Goal: Task Accomplishment & Management: Complete application form

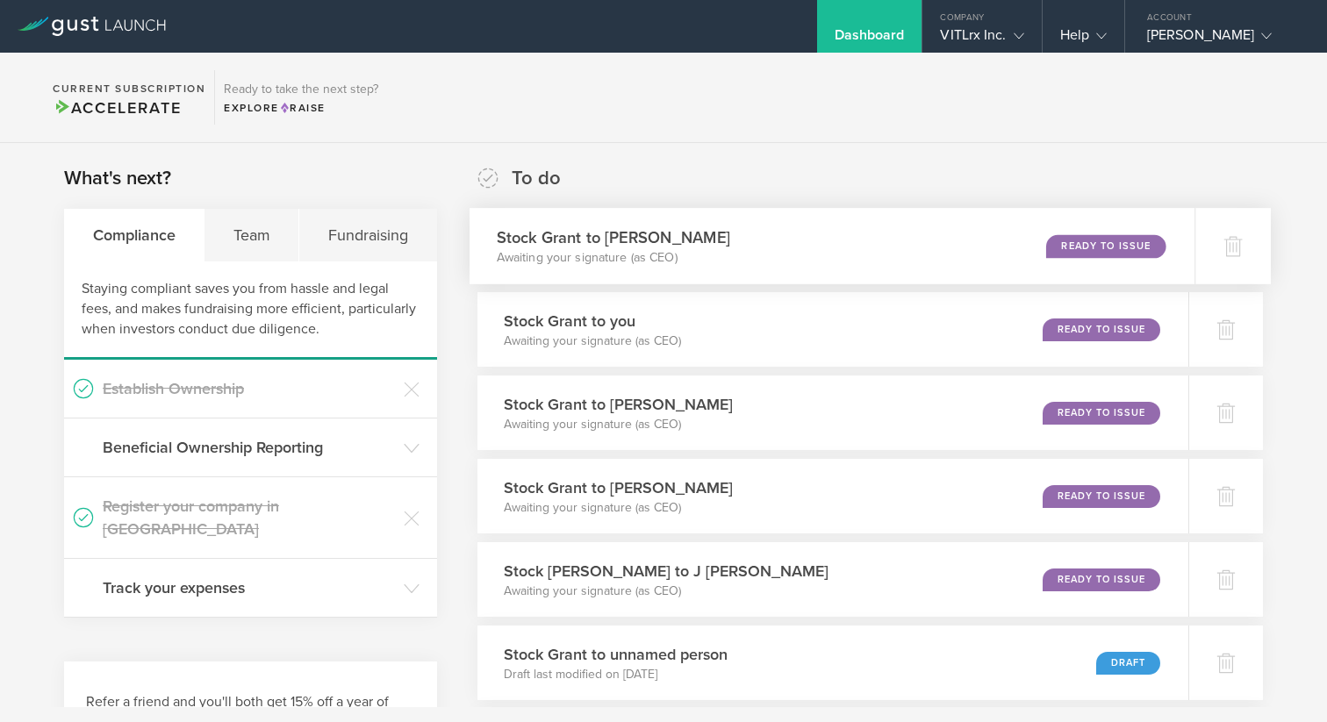
click at [945, 241] on div "Stock Grant to Jesse Evans Awaiting your signature (as CEO) Ready to Issue" at bounding box center [833, 246] width 726 height 76
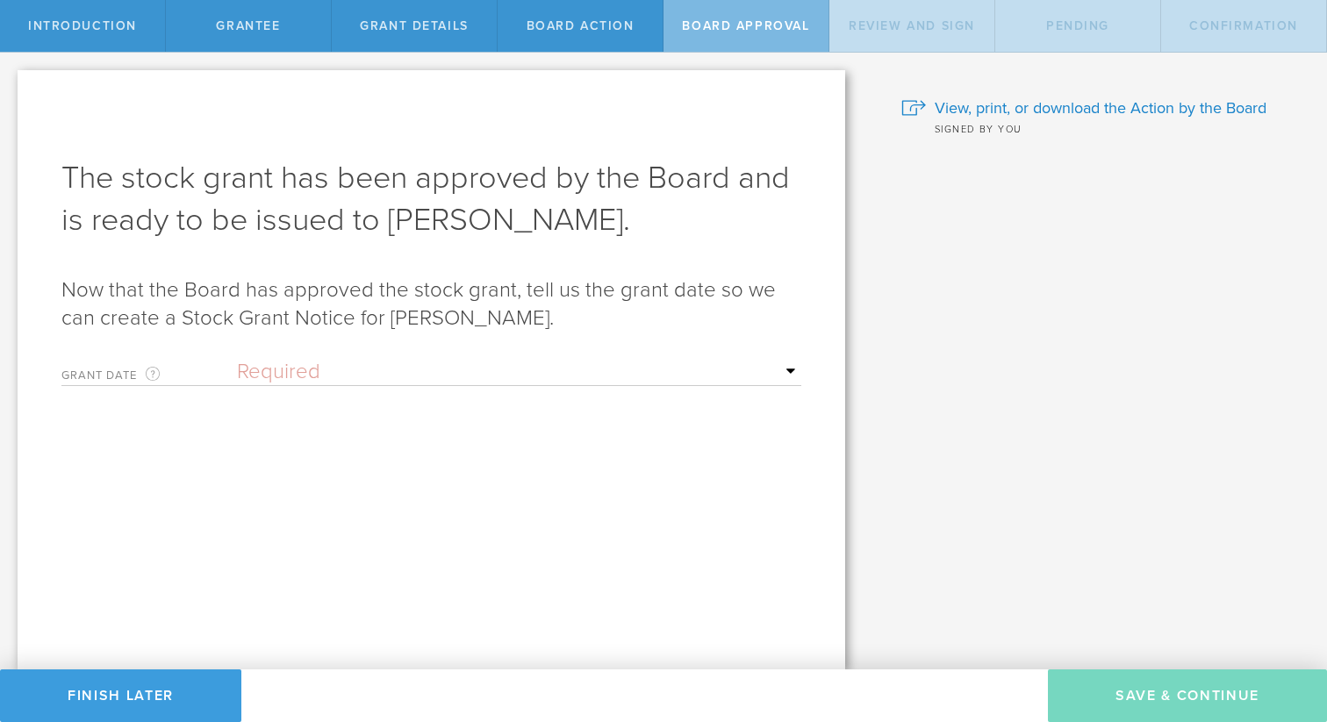
click at [341, 362] on select "Required Upon [PERSON_NAME]'s signature A specific date" at bounding box center [519, 372] width 564 height 26
select select "uponGranteeSignature"
click at [237, 359] on select "Required Upon [PERSON_NAME]'s signature A specific date" at bounding box center [519, 372] width 564 height 26
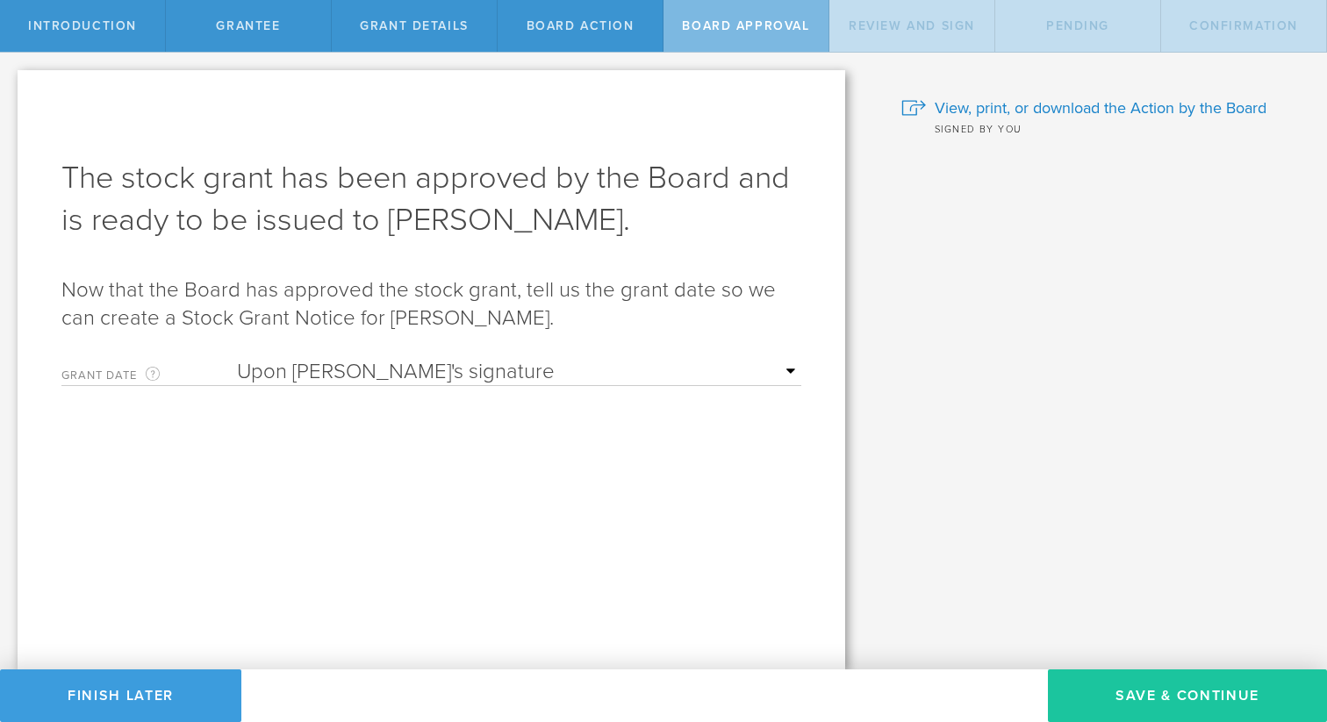
click at [1152, 697] on button "Save & Continue" at bounding box center [1187, 696] width 279 height 53
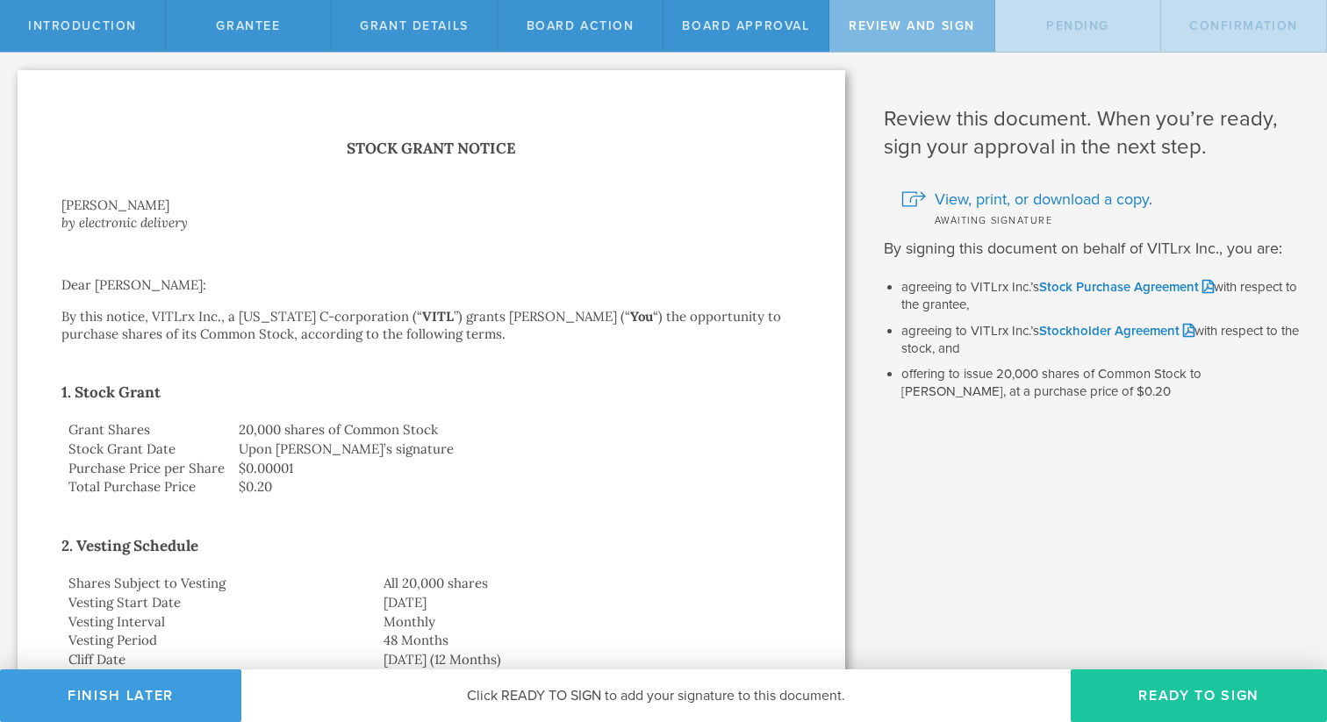
click at [1231, 694] on button "Ready to Sign" at bounding box center [1199, 696] width 256 height 53
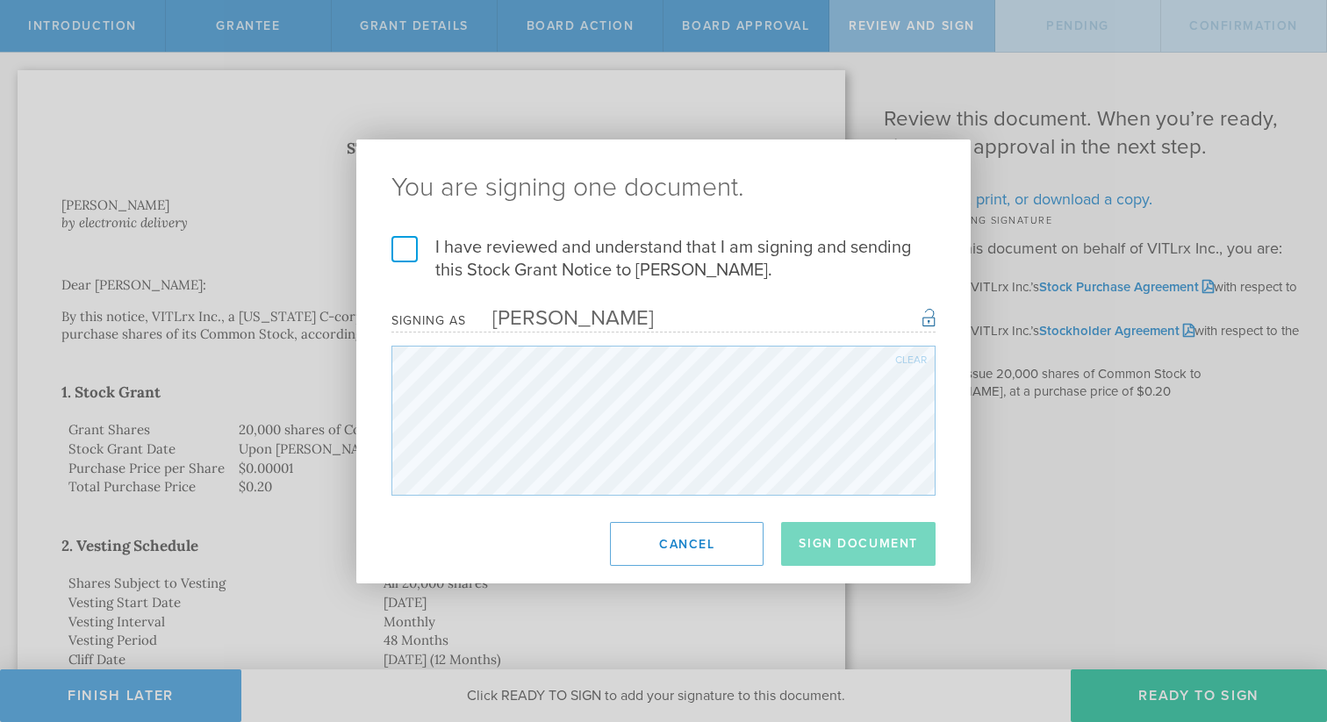
click at [399, 241] on label "I have reviewed and understand that I am signing and sending this Stock Grant N…" at bounding box center [664, 259] width 544 height 46
click at [0, 0] on input "I have reviewed and understand that I am signing and sending this Stock Grant N…" at bounding box center [0, 0] width 0 height 0
click at [822, 533] on button "Sign Document" at bounding box center [858, 544] width 154 height 44
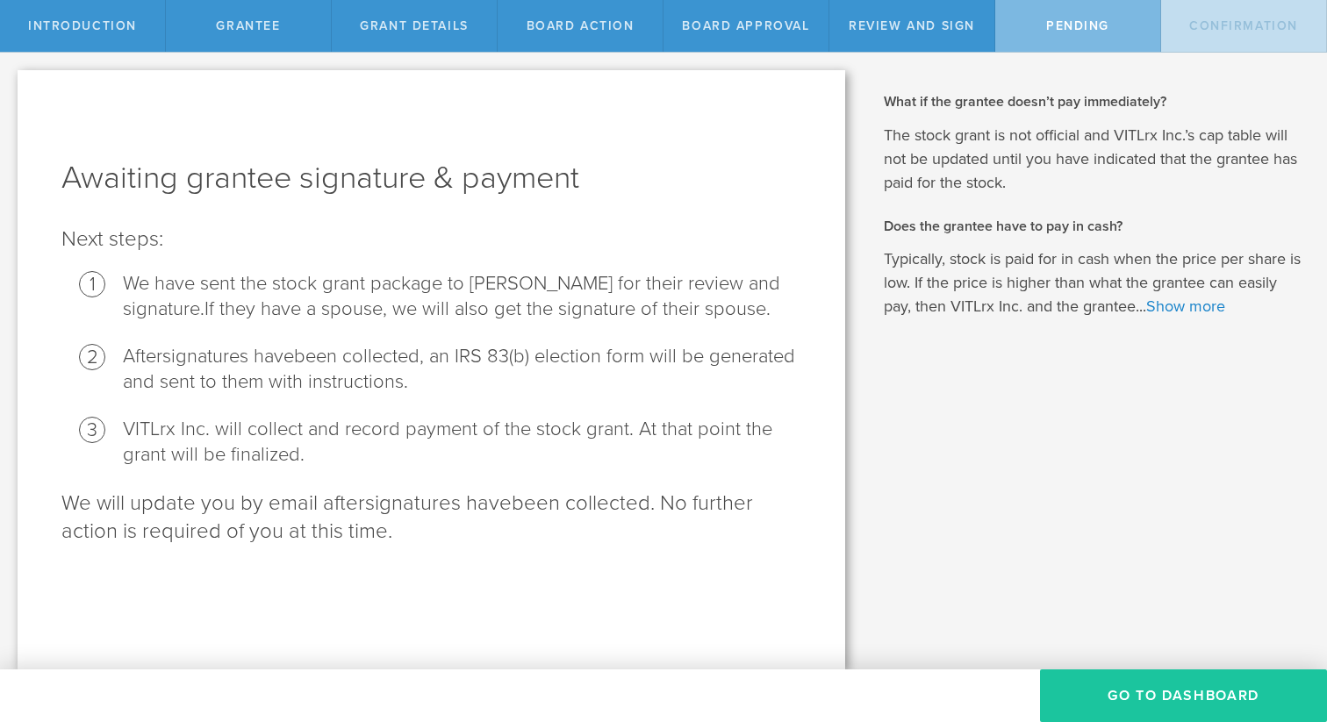
click at [1128, 698] on button "Go To Dashboard" at bounding box center [1183, 696] width 287 height 53
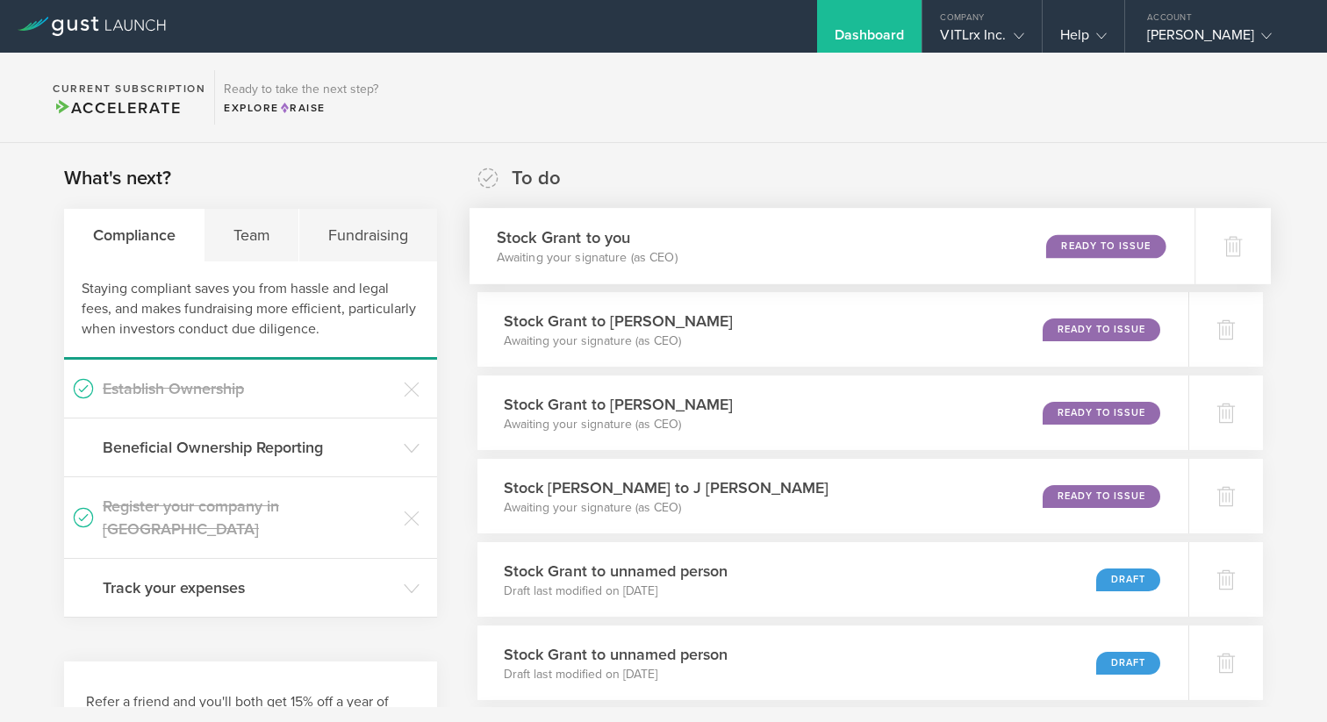
click at [1077, 247] on div "Ready to Issue" at bounding box center [1105, 246] width 119 height 24
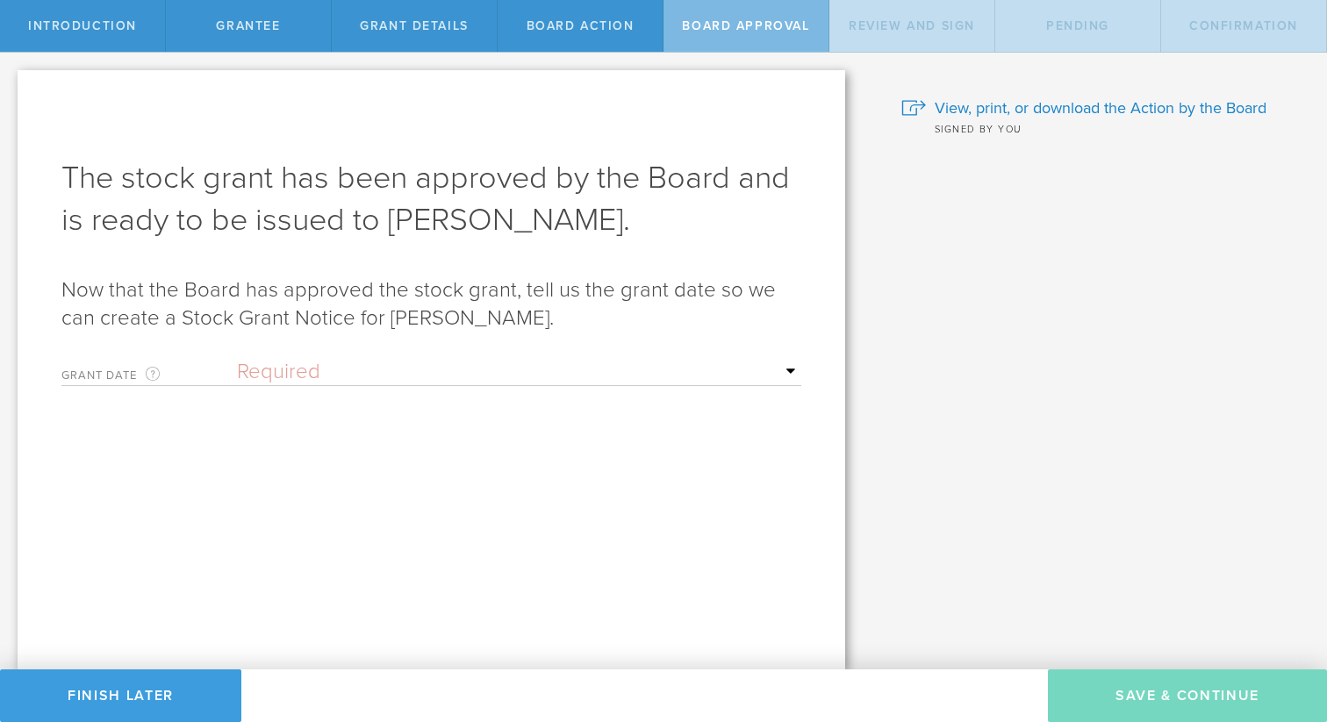
click at [401, 379] on select "Required Upon grantee's signature A specific date" at bounding box center [519, 372] width 564 height 26
select select "uponGranteeSignature"
click at [237, 359] on select "Required Upon [PERSON_NAME]'s signature A specific date" at bounding box center [519, 372] width 564 height 26
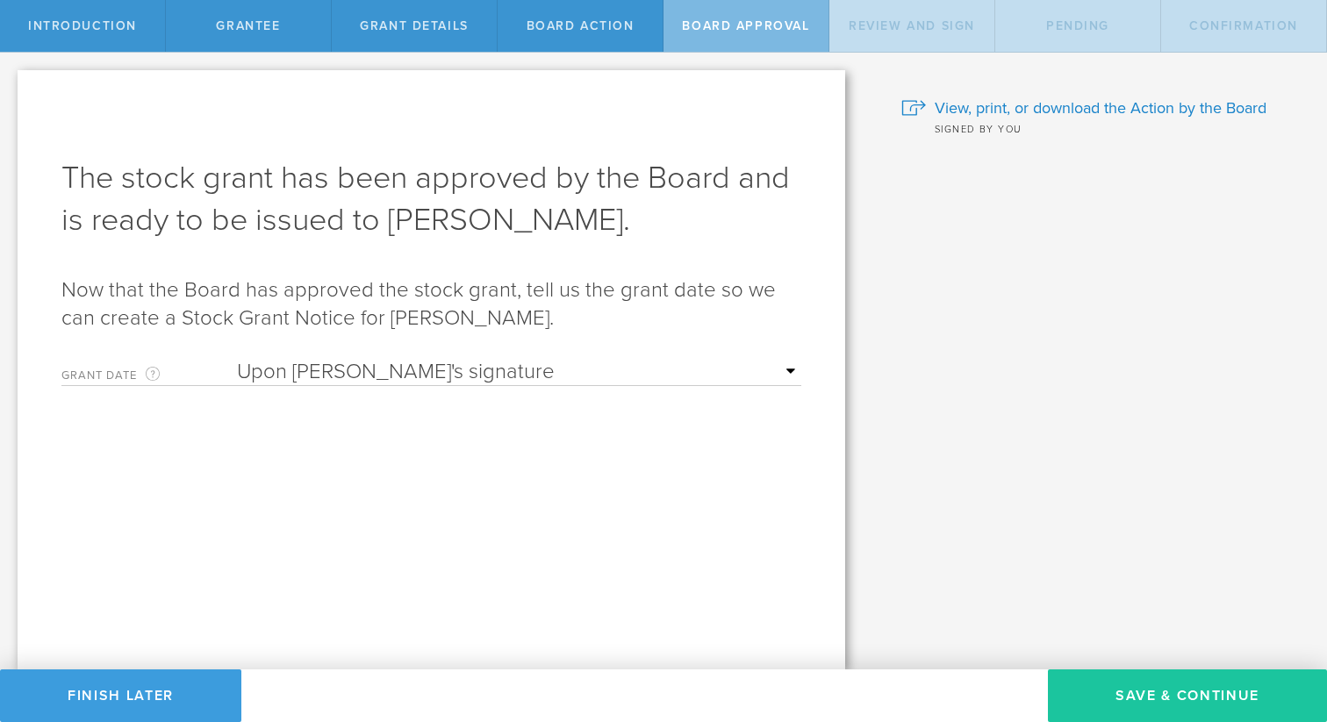
click at [1168, 702] on button "Save & Continue" at bounding box center [1187, 696] width 279 height 53
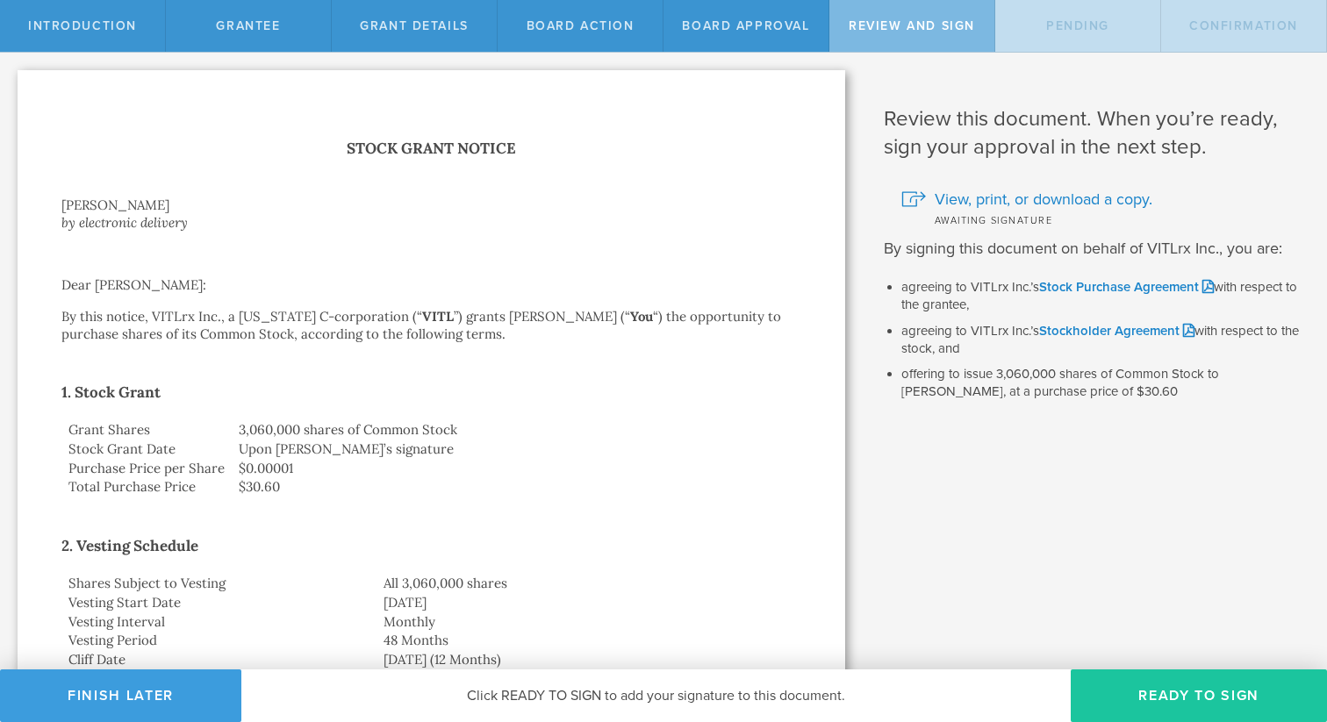
click at [1164, 684] on button "Ready to Sign" at bounding box center [1199, 696] width 256 height 53
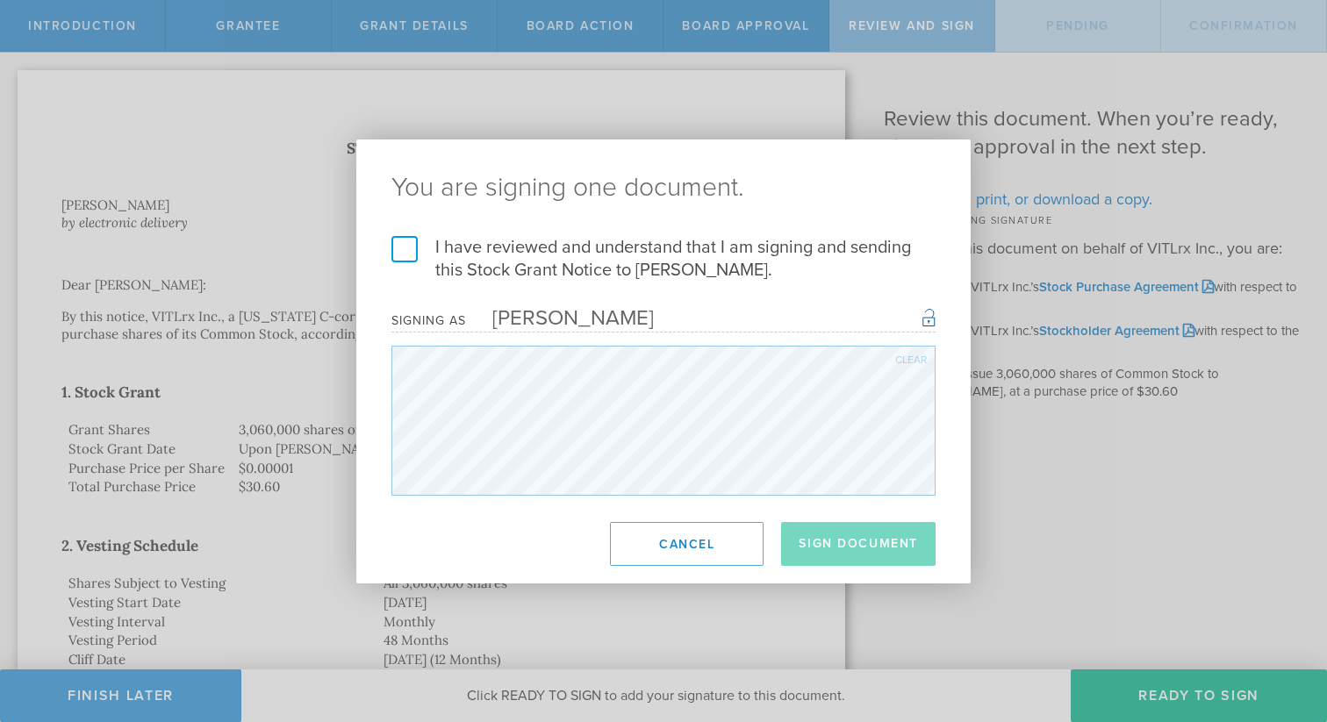
click at [402, 234] on h2 "You are signing one document." at bounding box center [663, 188] width 614 height 97
click at [404, 246] on label "I have reviewed and understand that I am signing and sending this Stock Grant N…" at bounding box center [664, 259] width 544 height 46
click at [0, 0] on input "I have reviewed and understand that I am signing and sending this Stock Grant N…" at bounding box center [0, 0] width 0 height 0
click at [842, 550] on button "Sign Document" at bounding box center [858, 544] width 154 height 44
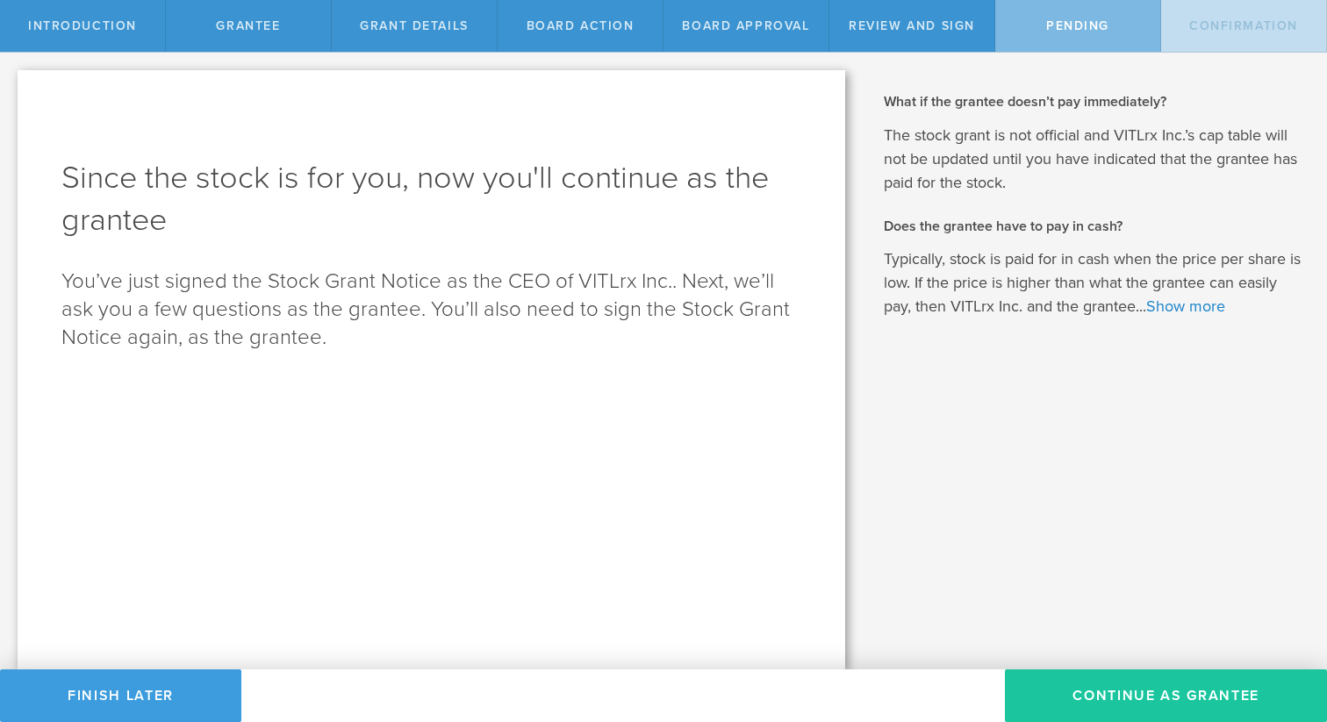
click at [1161, 686] on button "Continue as Grantee" at bounding box center [1166, 696] width 322 height 53
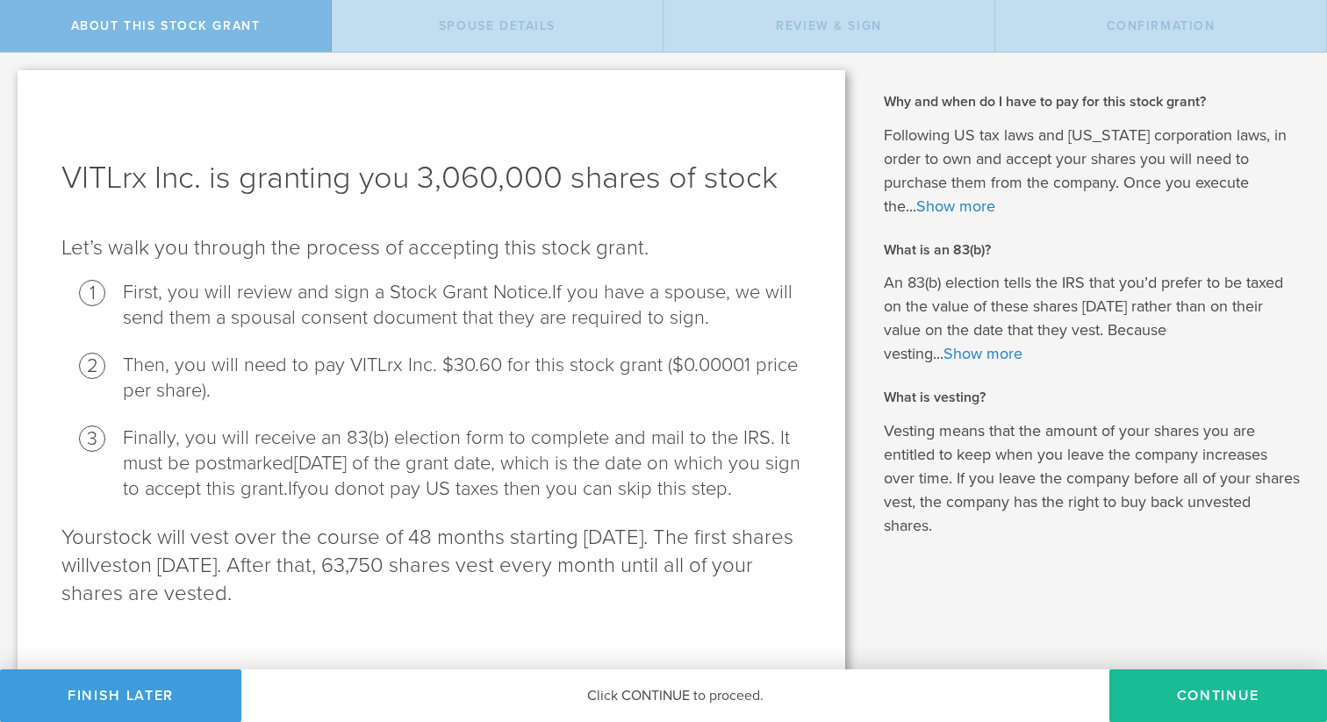
scroll to position [47, 0]
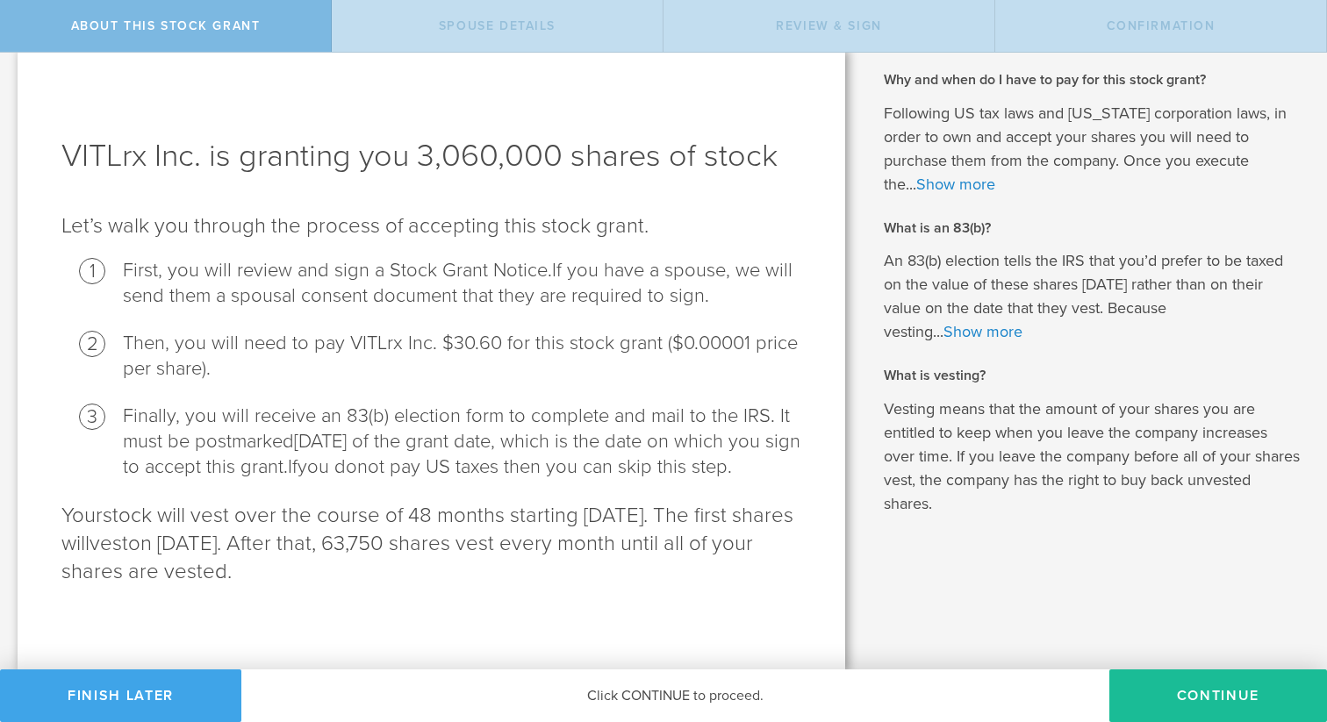
click at [176, 672] on button "Finish Later" at bounding box center [120, 696] width 241 height 53
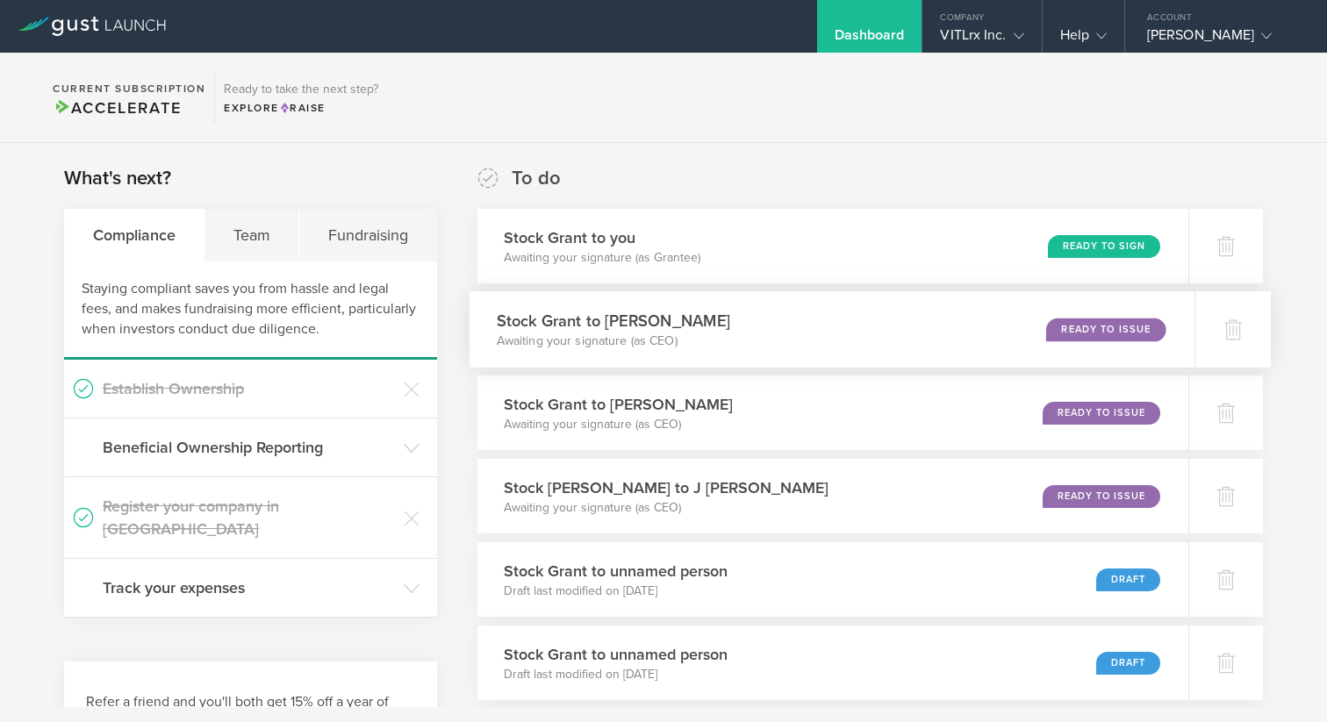
click at [1092, 322] on div "Ready to Issue" at bounding box center [1105, 330] width 119 height 24
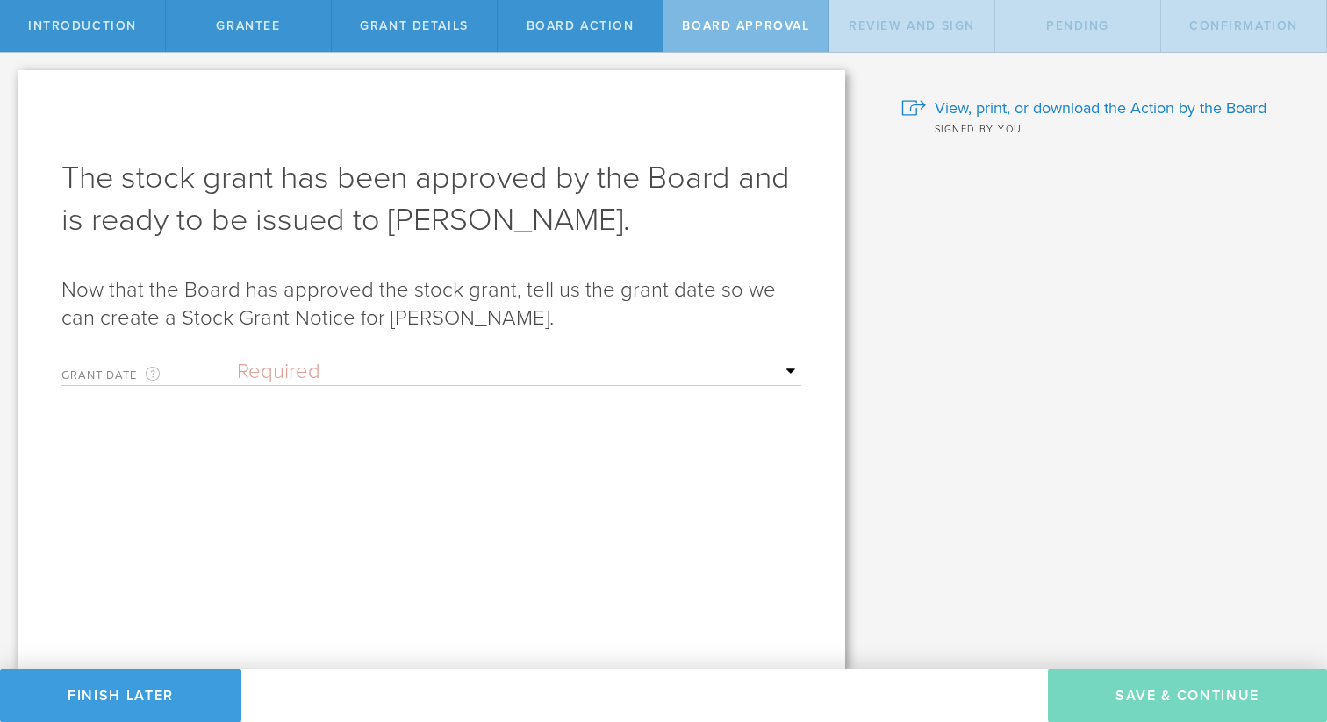
click at [390, 376] on select "Required Upon [PERSON_NAME]'s signature A specific date" at bounding box center [519, 372] width 564 height 26
select select "uponGranteeSignature"
click at [237, 359] on select "Required Upon [PERSON_NAME]'s signature A specific date" at bounding box center [519, 372] width 564 height 26
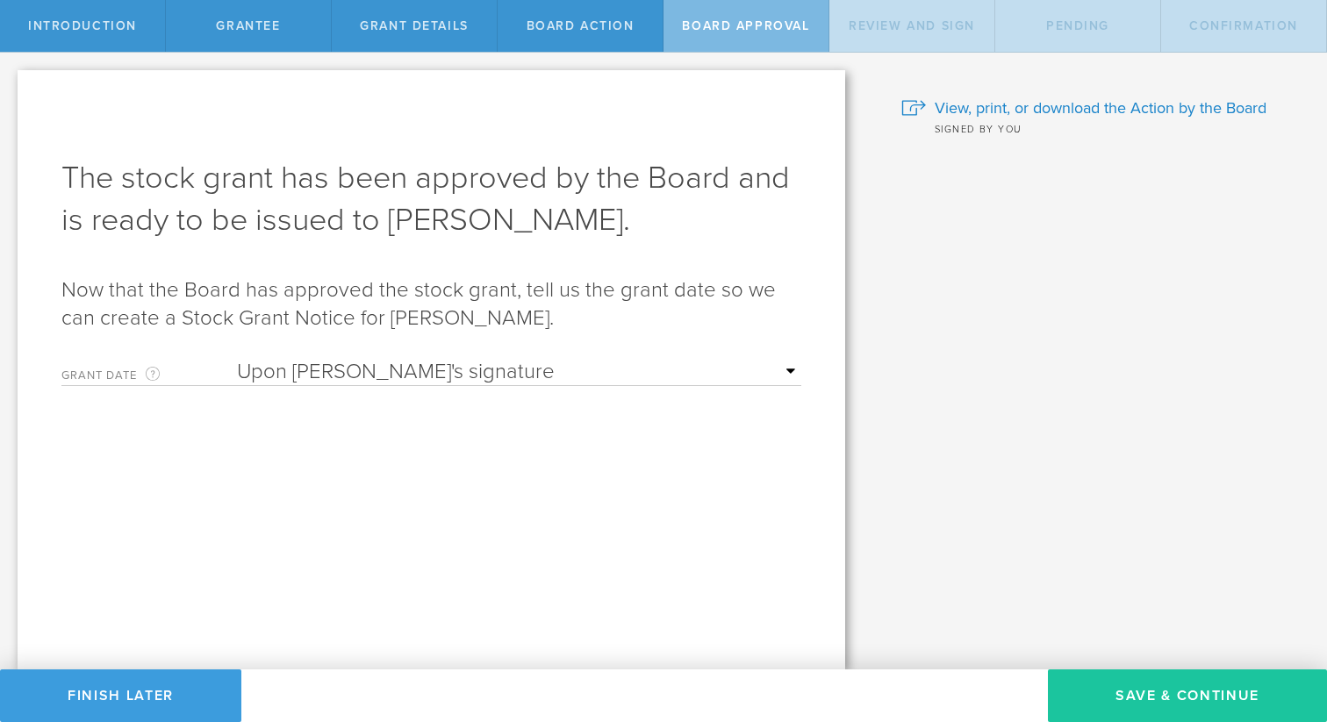
click at [1168, 687] on button "Save & Continue" at bounding box center [1187, 696] width 279 height 53
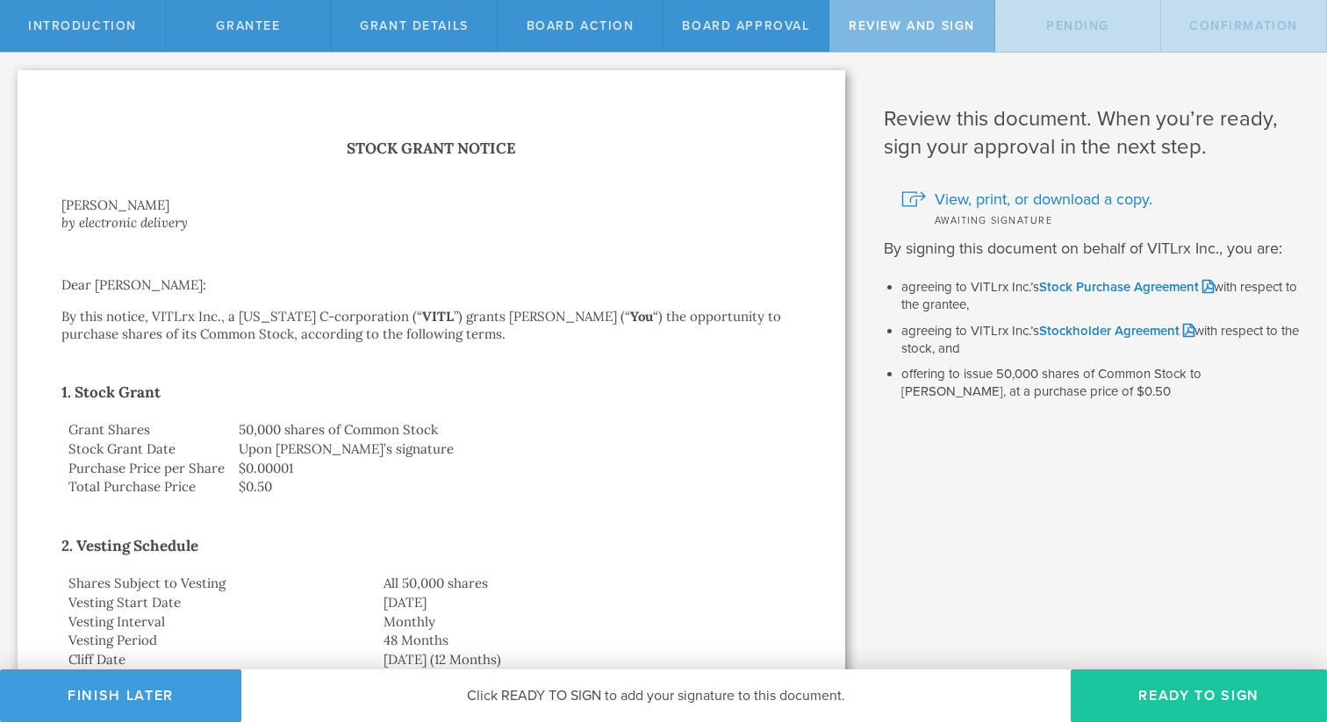
click at [1167, 687] on button "Ready to Sign" at bounding box center [1199, 696] width 256 height 53
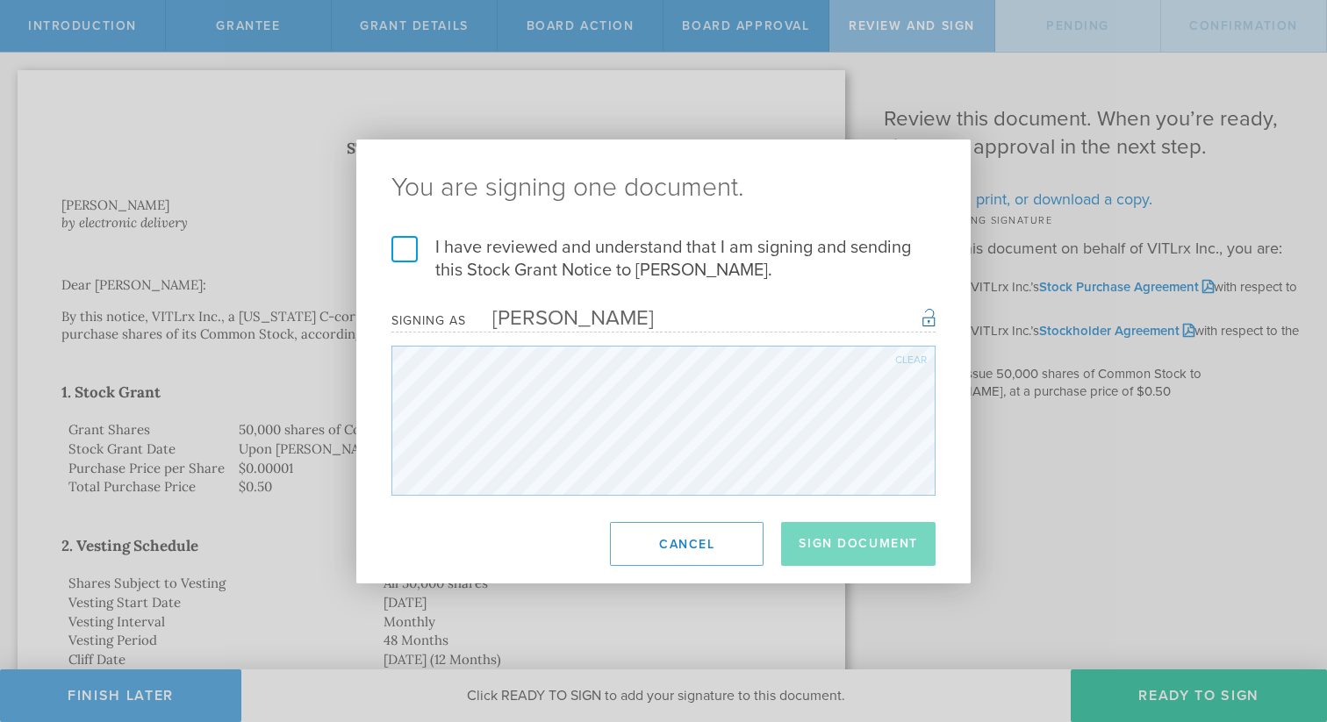
click at [406, 247] on label "I have reviewed and understand that I am signing and sending this Stock Grant N…" at bounding box center [664, 259] width 544 height 46
click at [0, 0] on input "I have reviewed and understand that I am signing and sending this Stock Grant N…" at bounding box center [0, 0] width 0 height 0
click at [874, 558] on button "Sign Document" at bounding box center [858, 544] width 154 height 44
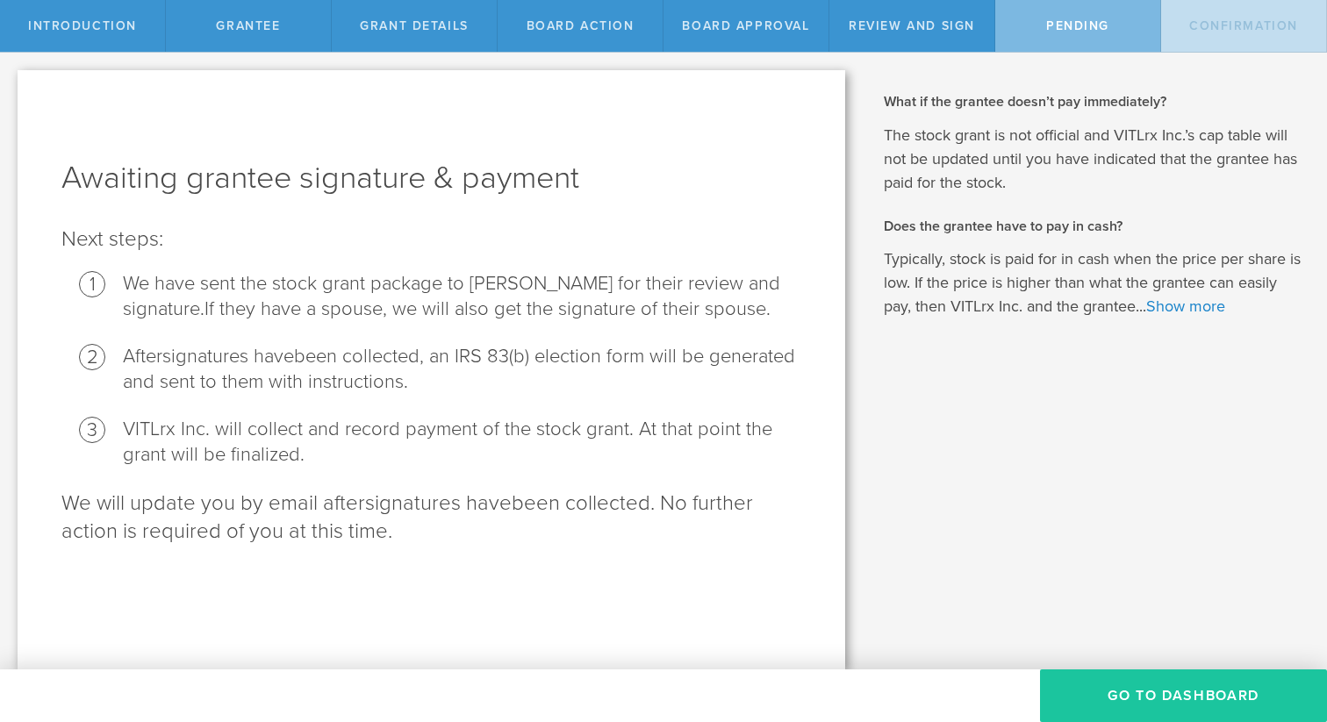
click at [1157, 679] on button "Go To Dashboard" at bounding box center [1183, 696] width 287 height 53
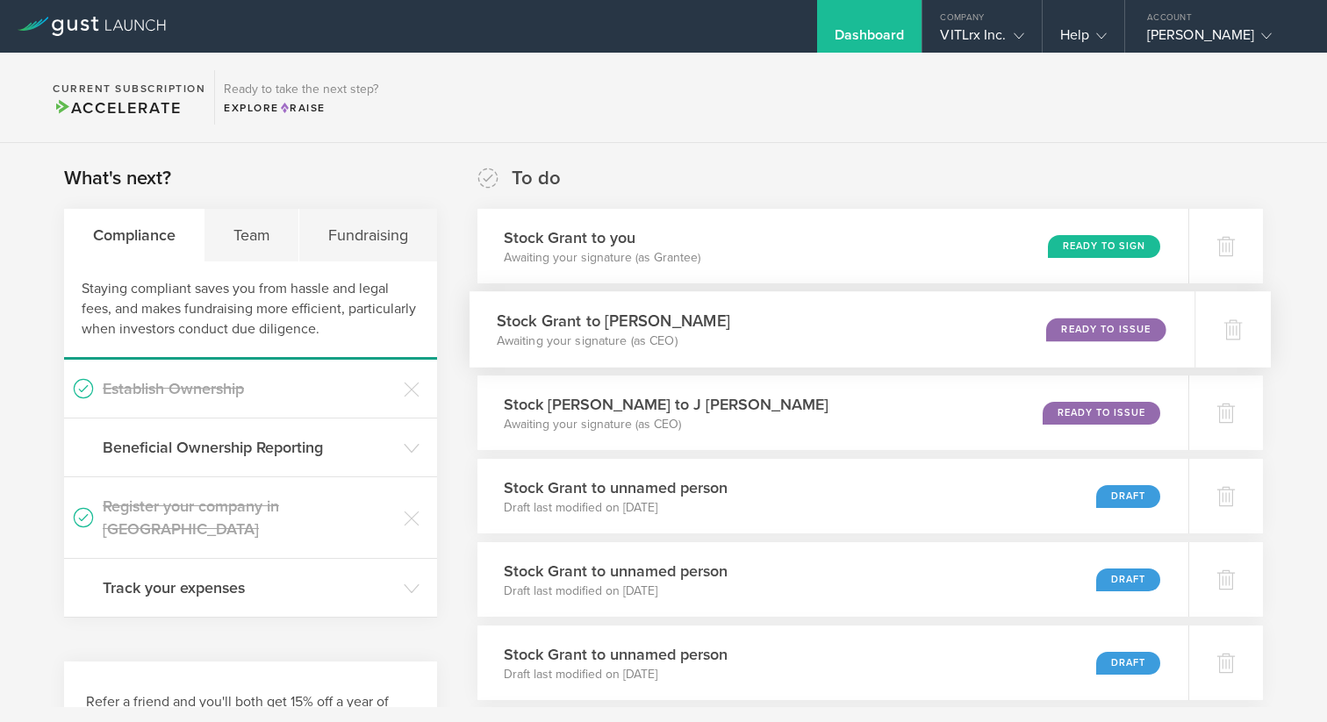
click at [982, 330] on div "Stock Grant to Mark Montgomery Awaiting your signature (as CEO) Ready to Issue" at bounding box center [833, 329] width 726 height 76
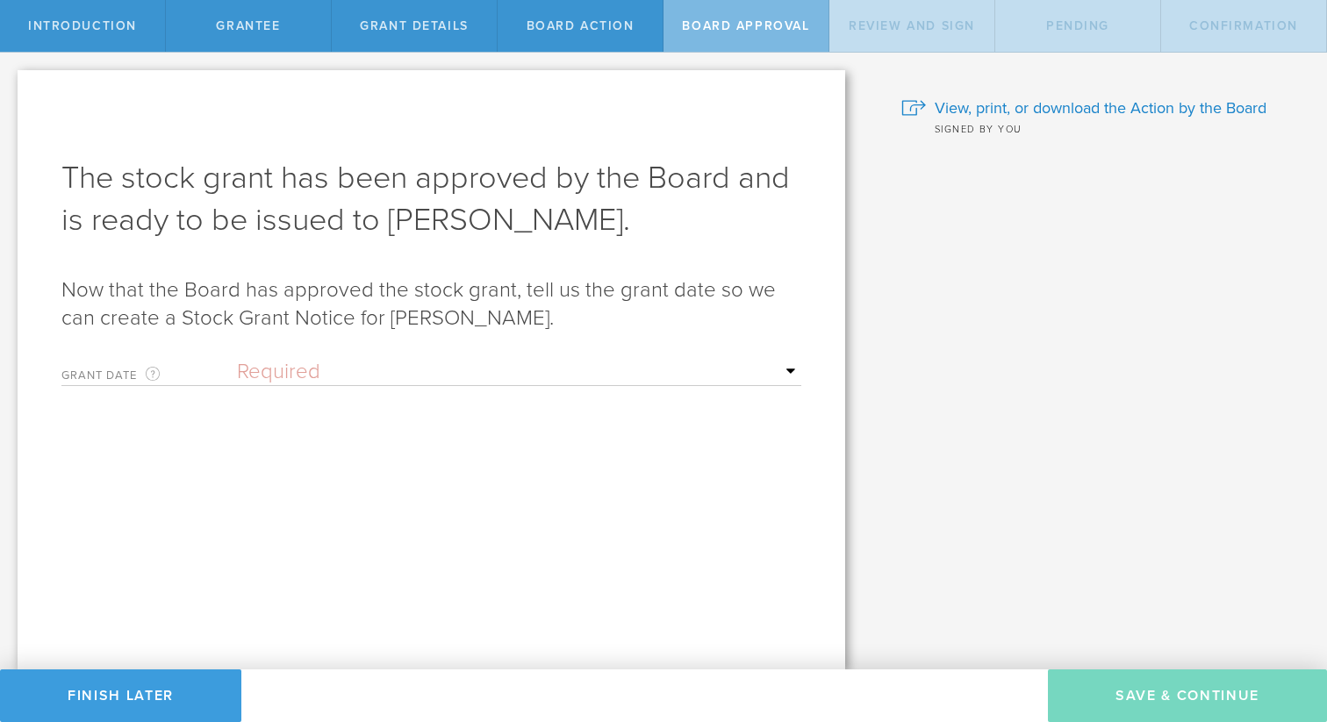
click at [439, 372] on select "Required Upon [PERSON_NAME]'s signature A specific date" at bounding box center [519, 372] width 564 height 26
select select "uponGranteeSignature"
click at [237, 359] on select "Required Upon [PERSON_NAME]'s signature A specific date" at bounding box center [519, 372] width 564 height 26
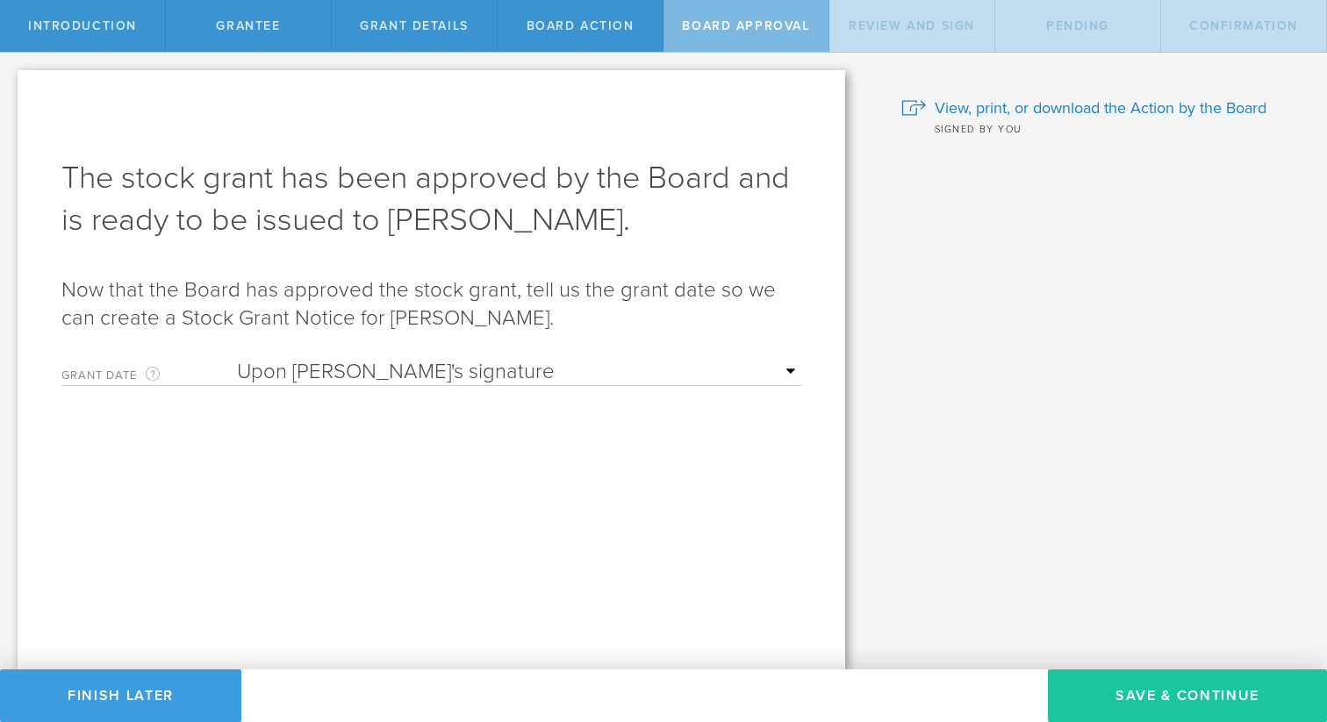
click at [1175, 700] on button "Save & Continue" at bounding box center [1187, 696] width 279 height 53
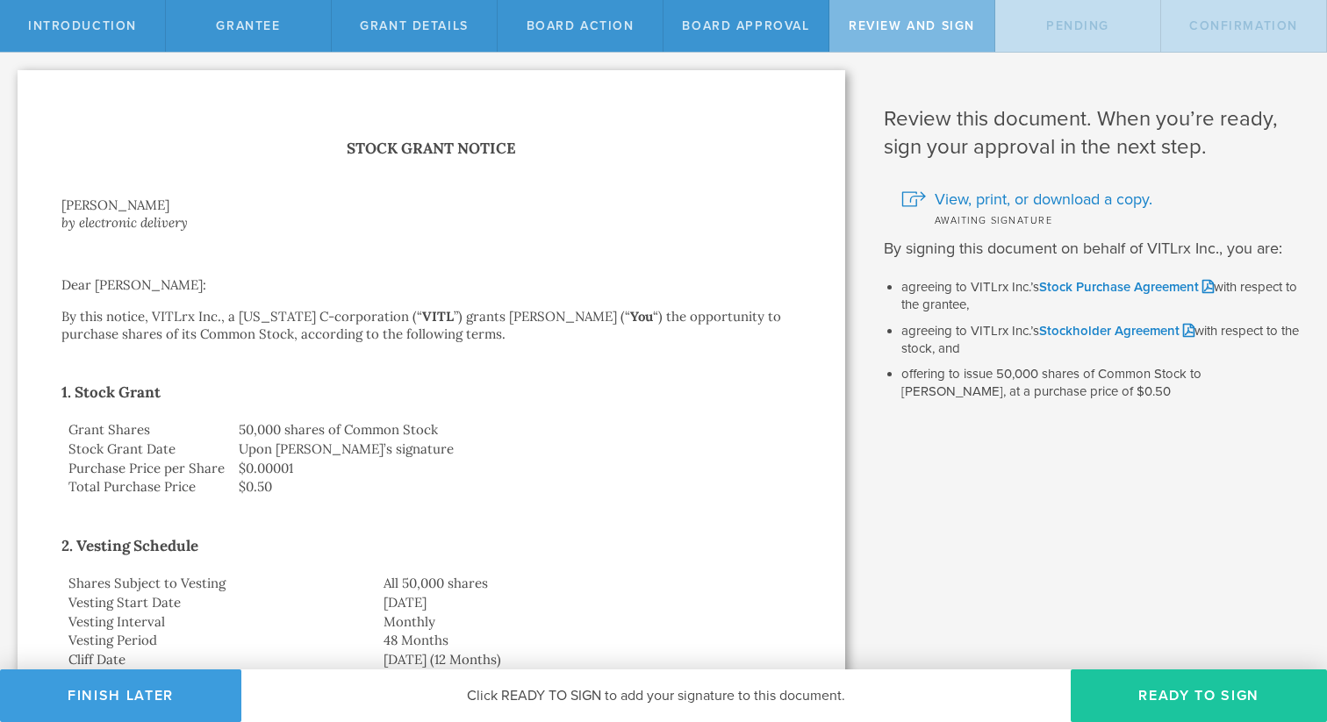
click at [1190, 686] on button "Ready to Sign" at bounding box center [1199, 696] width 256 height 53
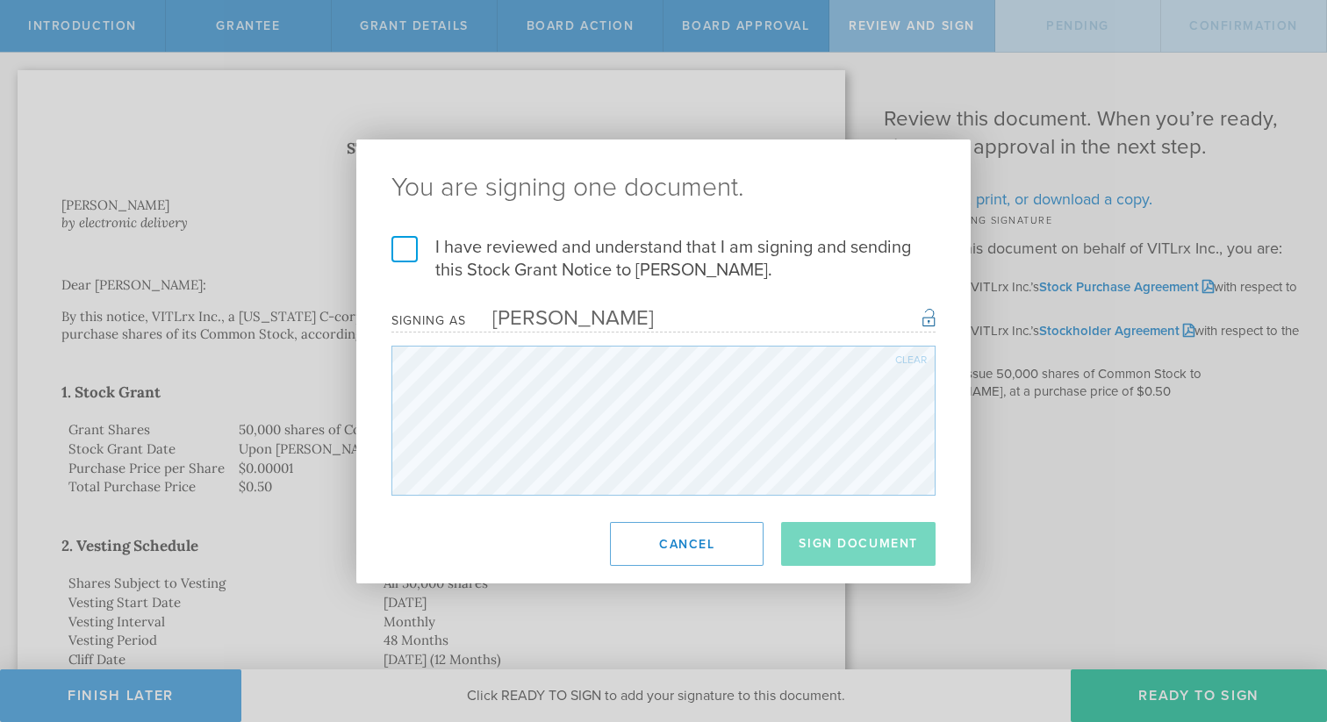
click at [419, 243] on label "I have reviewed and understand that I am signing and sending this Stock Grant N…" at bounding box center [664, 259] width 544 height 46
click at [0, 0] on input "I have reviewed and understand that I am signing and sending this Stock Grant N…" at bounding box center [0, 0] width 0 height 0
click at [843, 540] on button "Sign Document" at bounding box center [858, 544] width 154 height 44
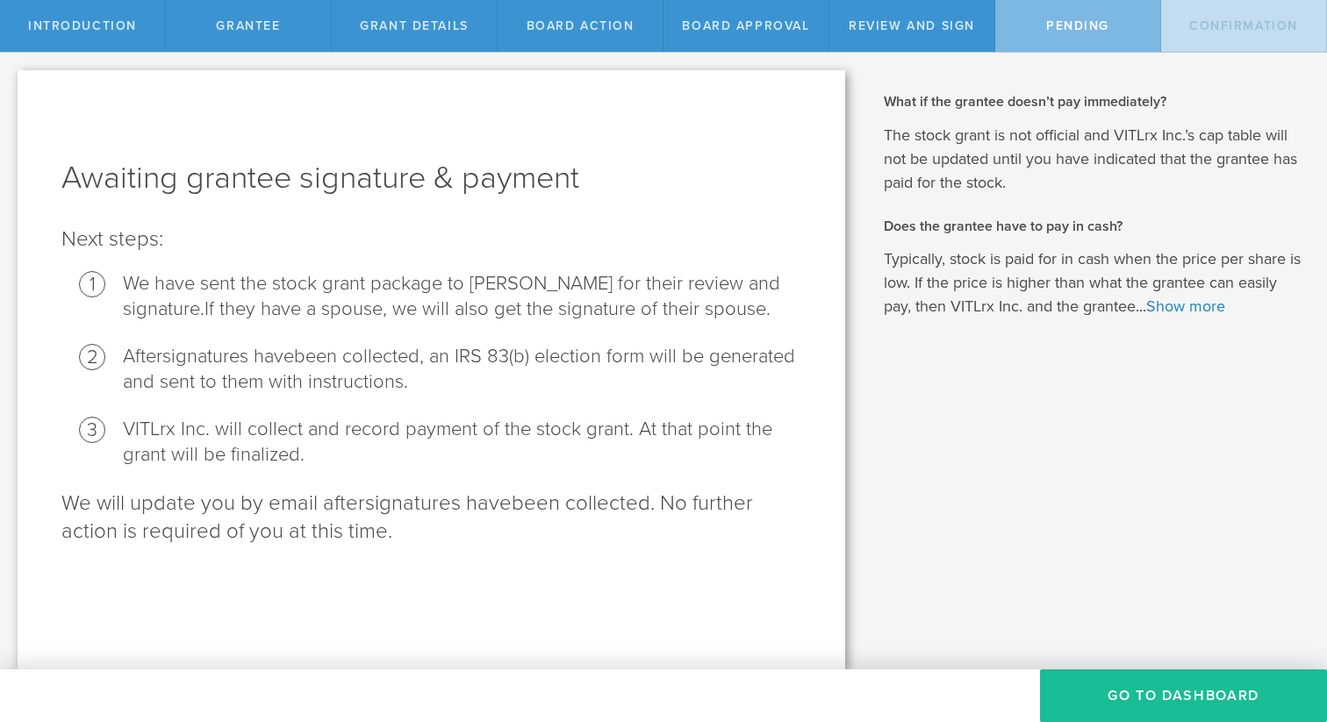
click at [1171, 695] on button "Go To Dashboard" at bounding box center [1183, 696] width 287 height 53
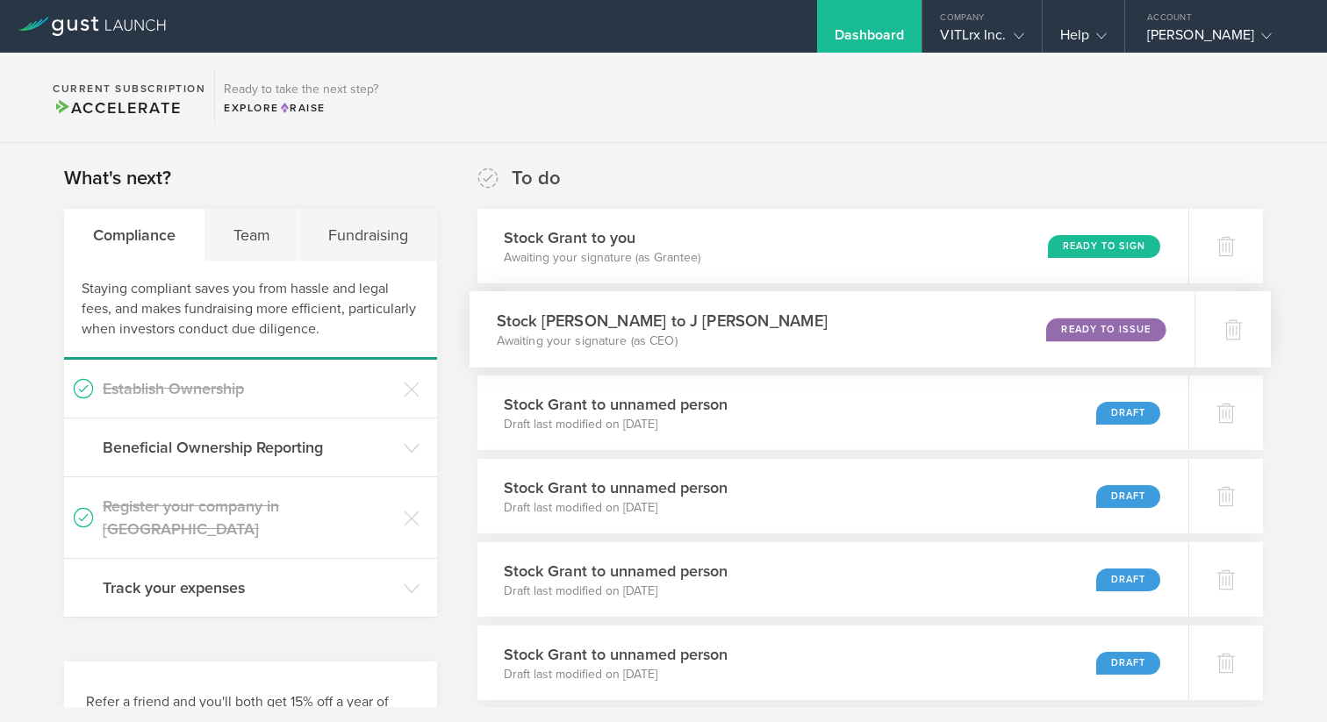
click at [1091, 325] on div "Ready to Issue" at bounding box center [1105, 330] width 119 height 24
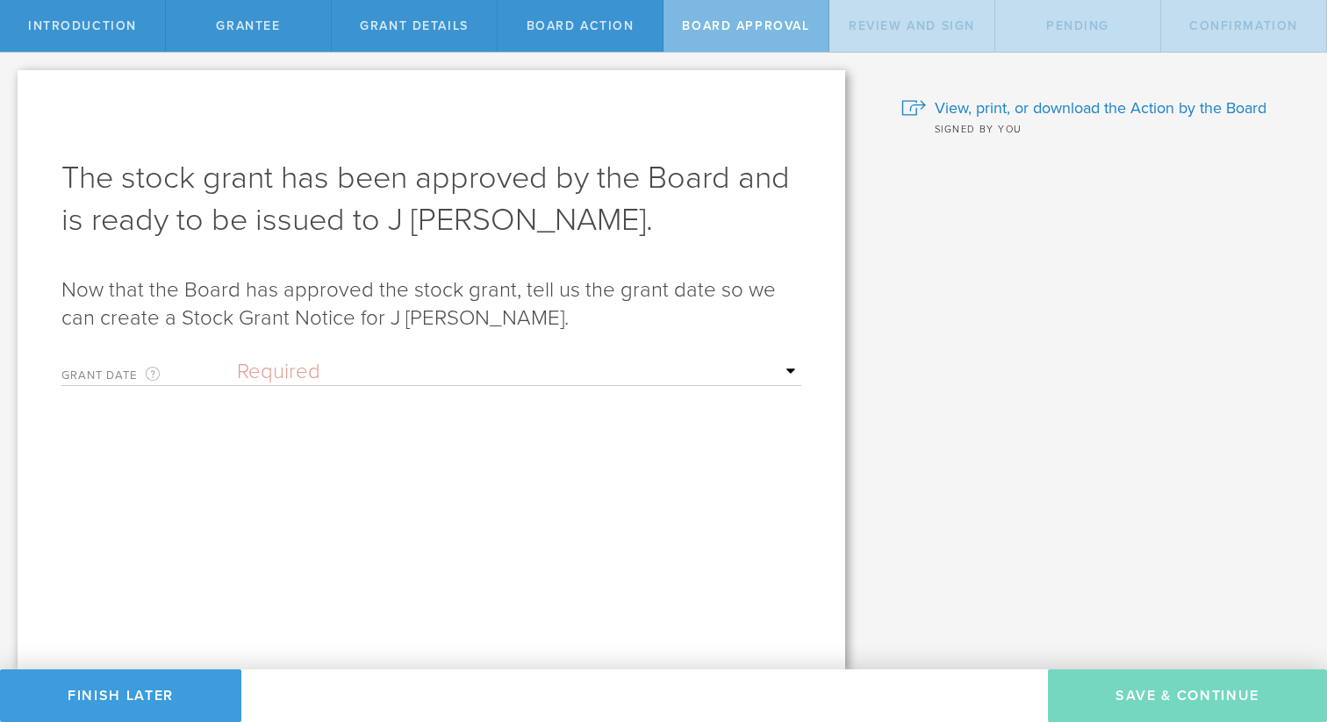
click at [375, 377] on select "Required Upon grantee's signature A specific date" at bounding box center [519, 372] width 564 height 26
select select "uponGranteeSignature"
click at [237, 359] on select "Required Upon grantee's signature A specific date" at bounding box center [519, 372] width 564 height 26
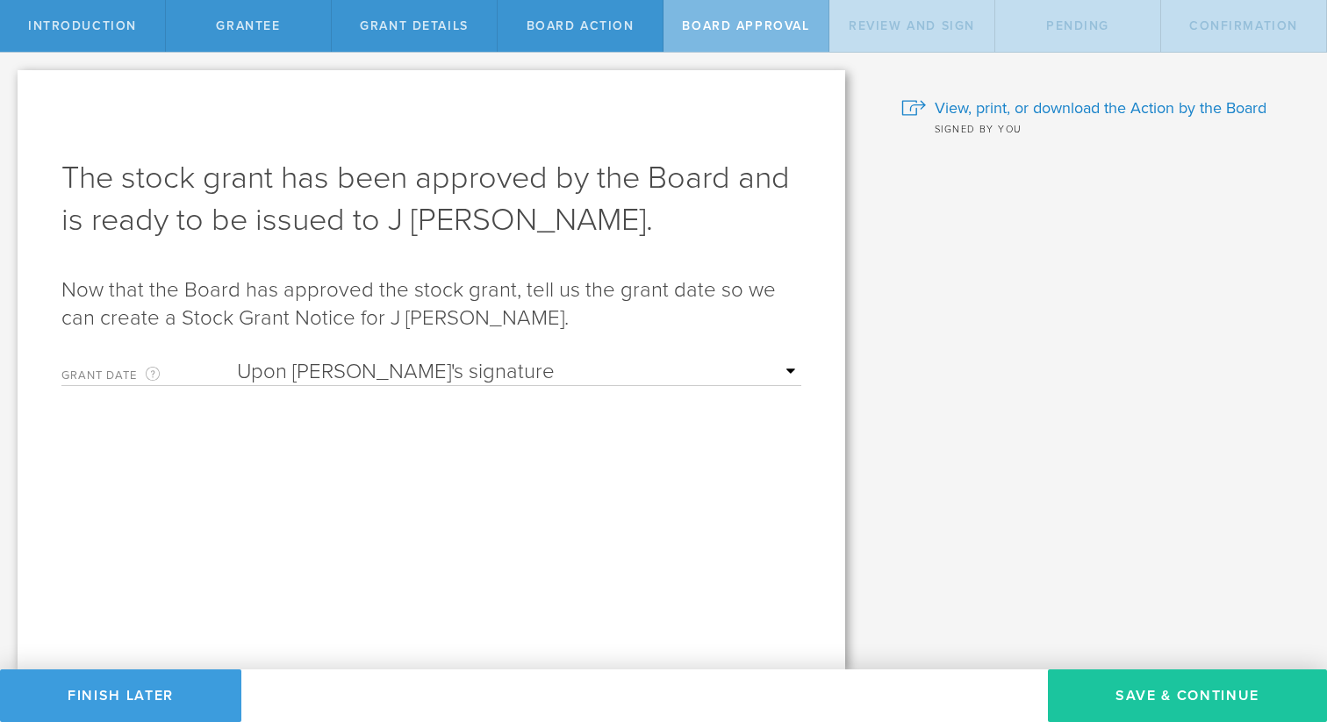
click at [1204, 706] on button "Save & Continue" at bounding box center [1187, 696] width 279 height 53
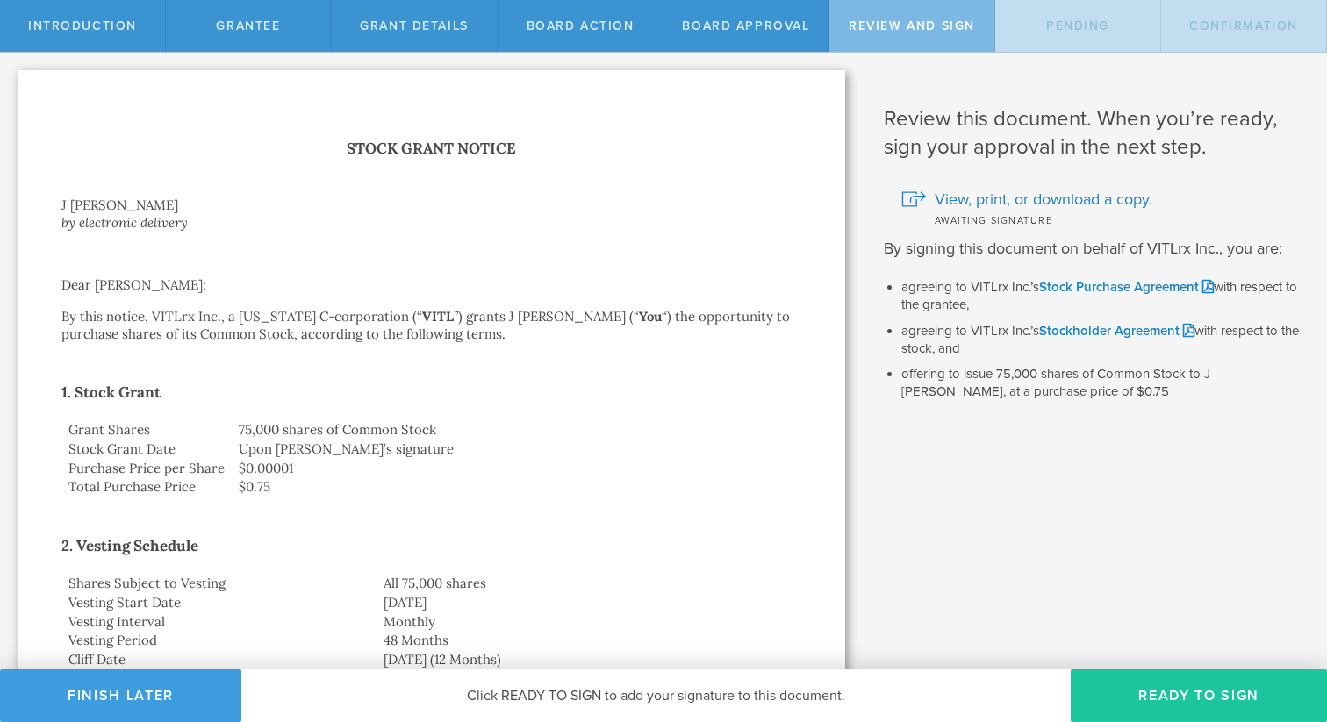
click at [1193, 702] on button "Ready to Sign" at bounding box center [1199, 696] width 256 height 53
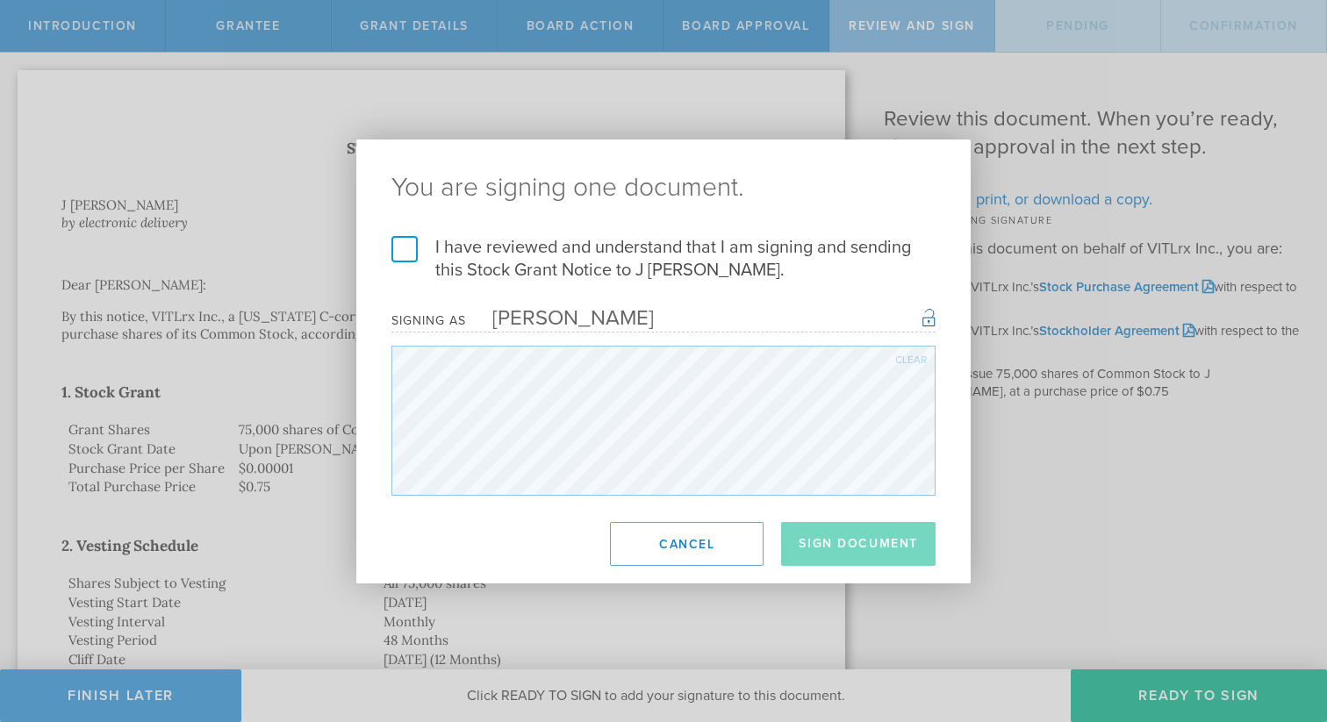
click at [401, 244] on label "I have reviewed and understand that I am signing and sending this Stock Grant N…" at bounding box center [664, 259] width 544 height 46
click at [0, 0] on input "I have reviewed and understand that I am signing and sending this Stock Grant N…" at bounding box center [0, 0] width 0 height 0
click at [823, 544] on button "Sign Document" at bounding box center [858, 544] width 154 height 44
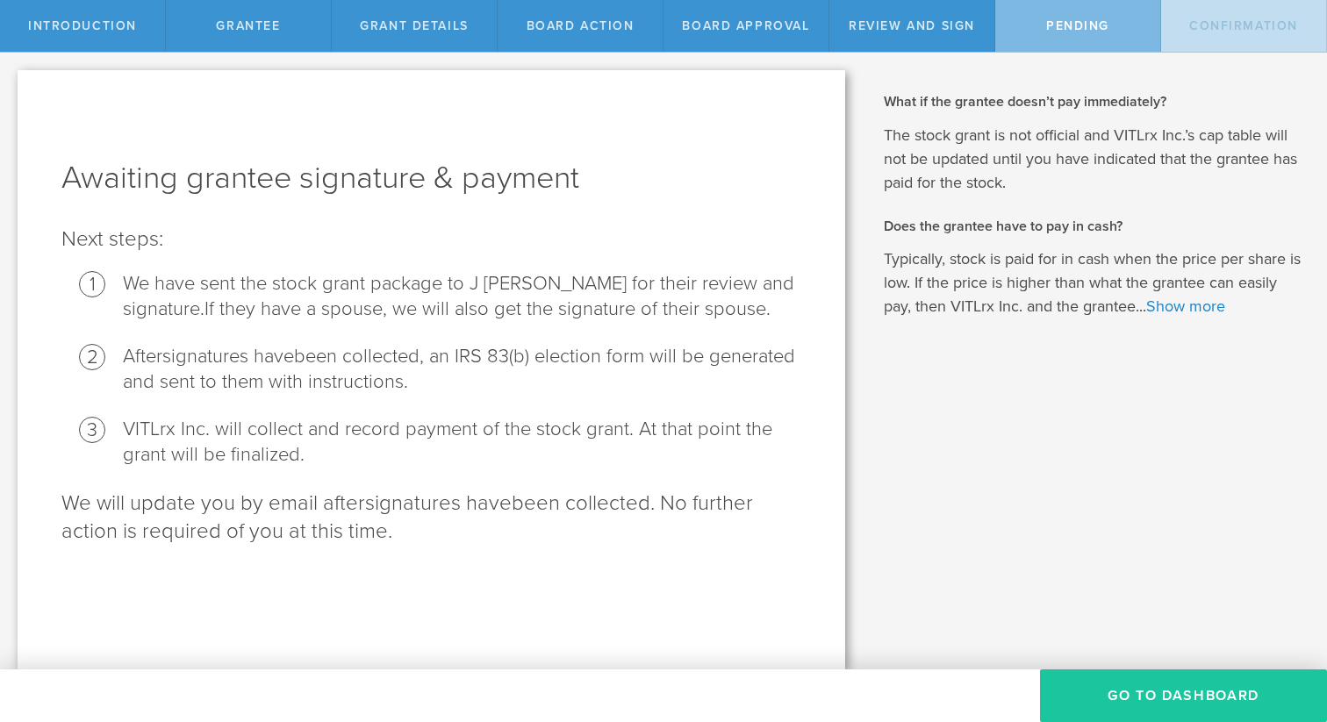
click at [1161, 686] on button "Go To Dashboard" at bounding box center [1183, 696] width 287 height 53
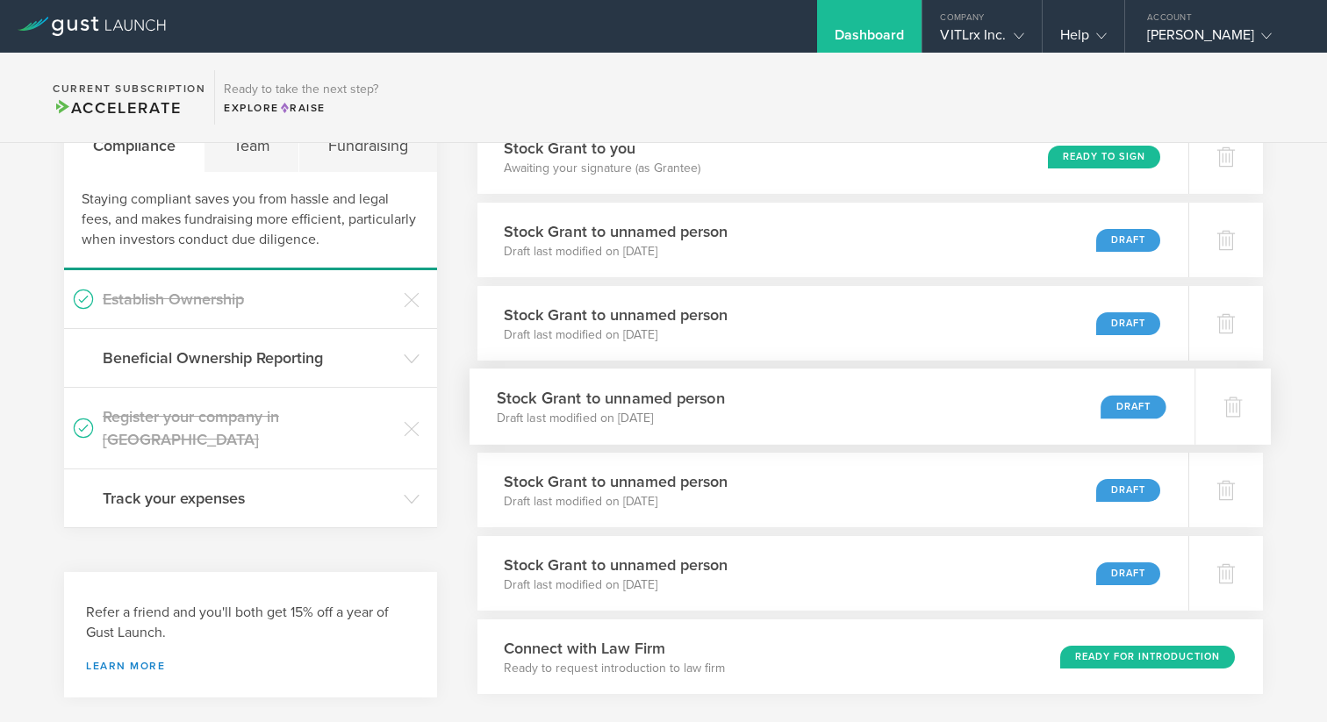
scroll to position [82, 0]
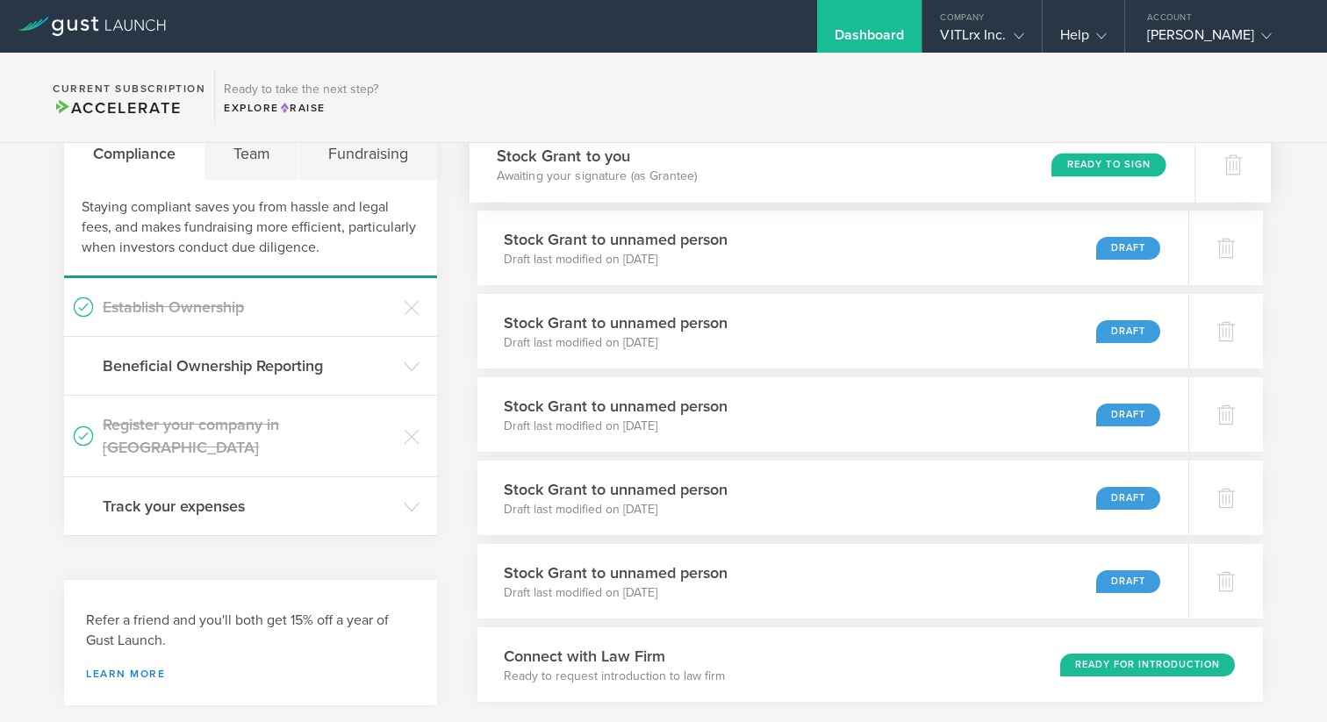
click at [765, 160] on div "Stock Grant to you Awaiting your signature (as Grantee) Ready to Sign" at bounding box center [833, 164] width 726 height 76
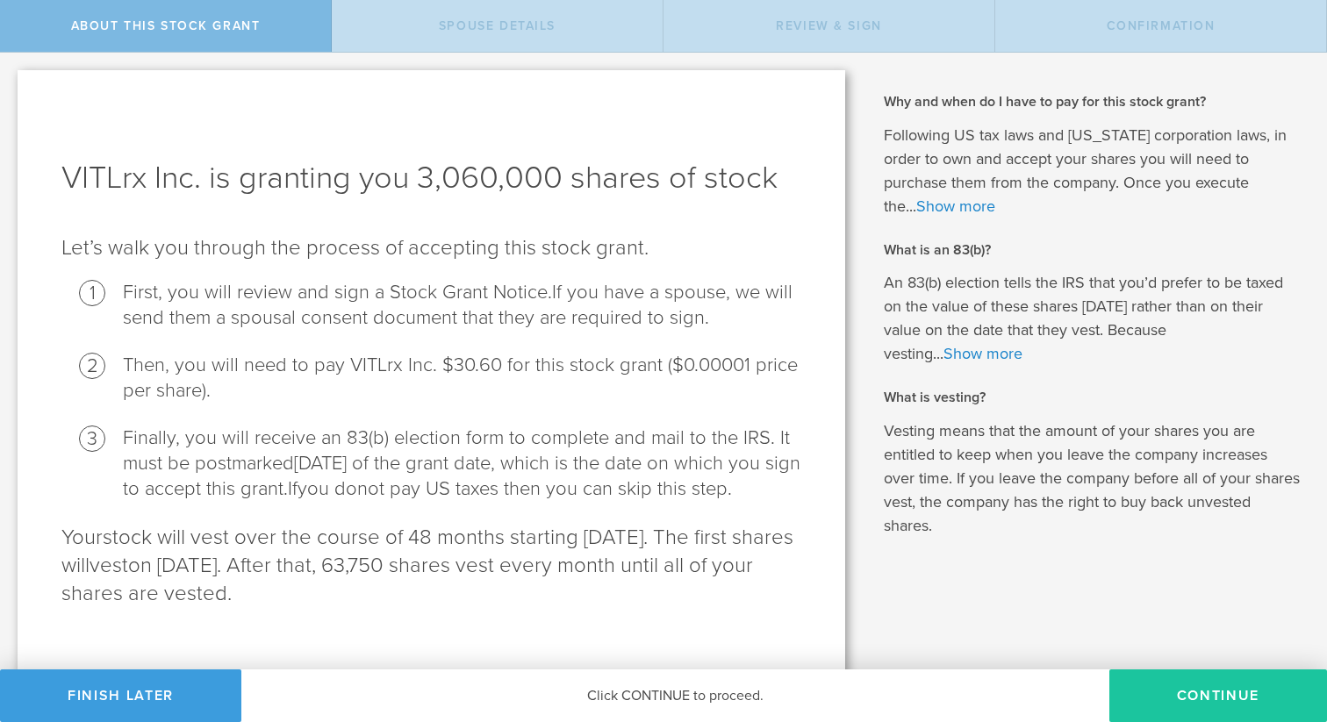
click at [1182, 688] on button "CONTINUE" at bounding box center [1219, 696] width 218 height 53
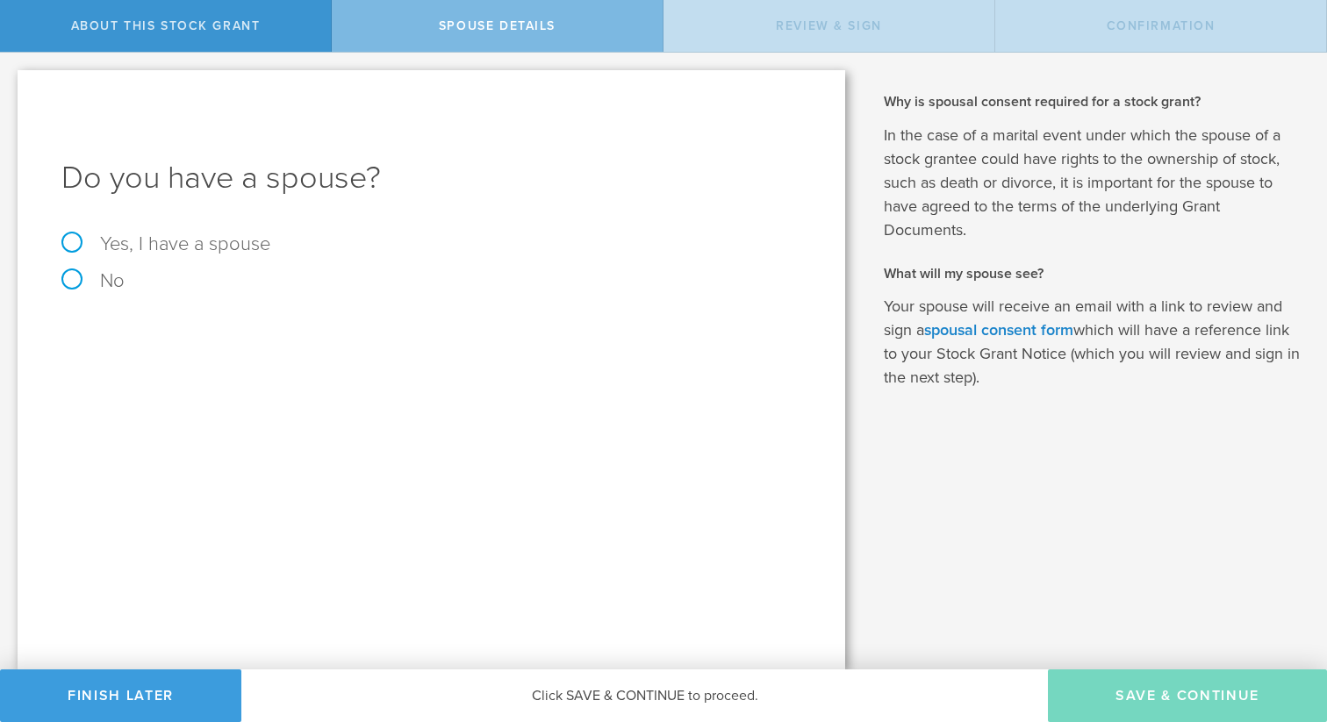
click at [235, 235] on label "Yes, I have a spouse" at bounding box center [431, 243] width 740 height 19
click at [11, 81] on input "Yes, I have a spouse" at bounding box center [5, 67] width 11 height 28
radio input "true"
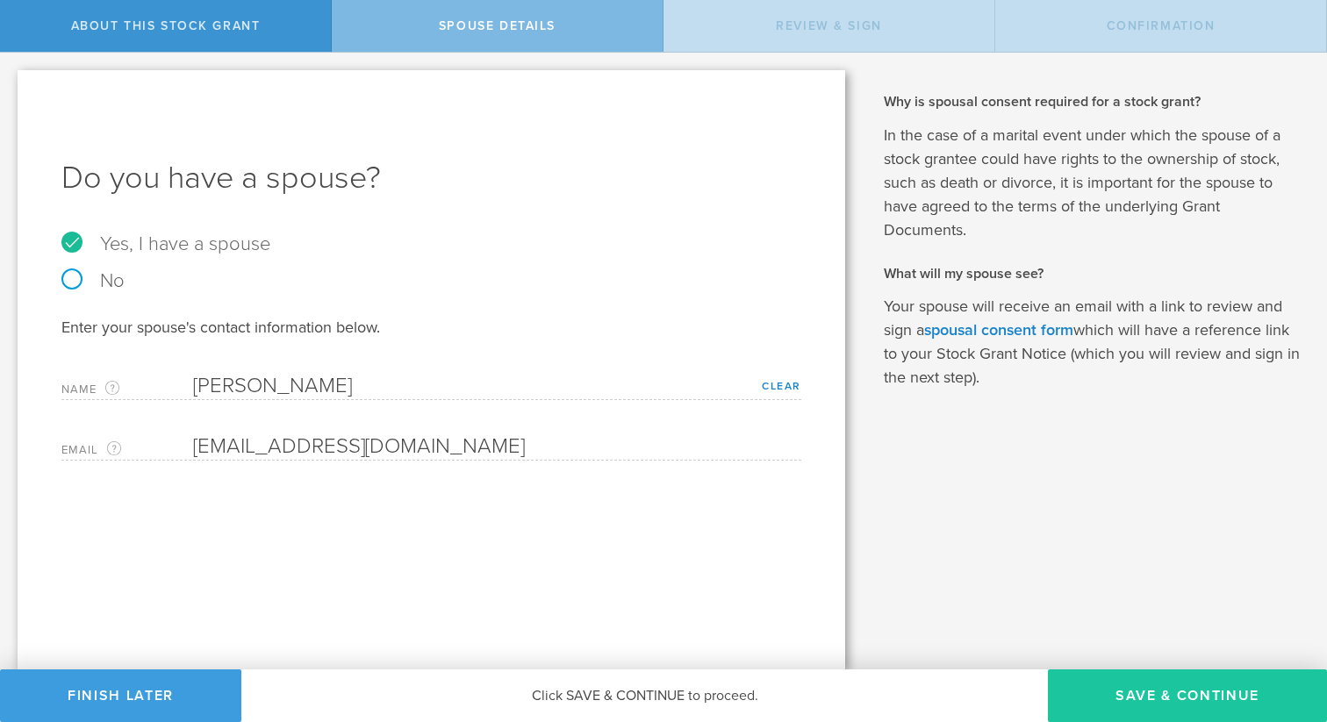
click at [1198, 697] on button "Save & Continue" at bounding box center [1187, 696] width 279 height 53
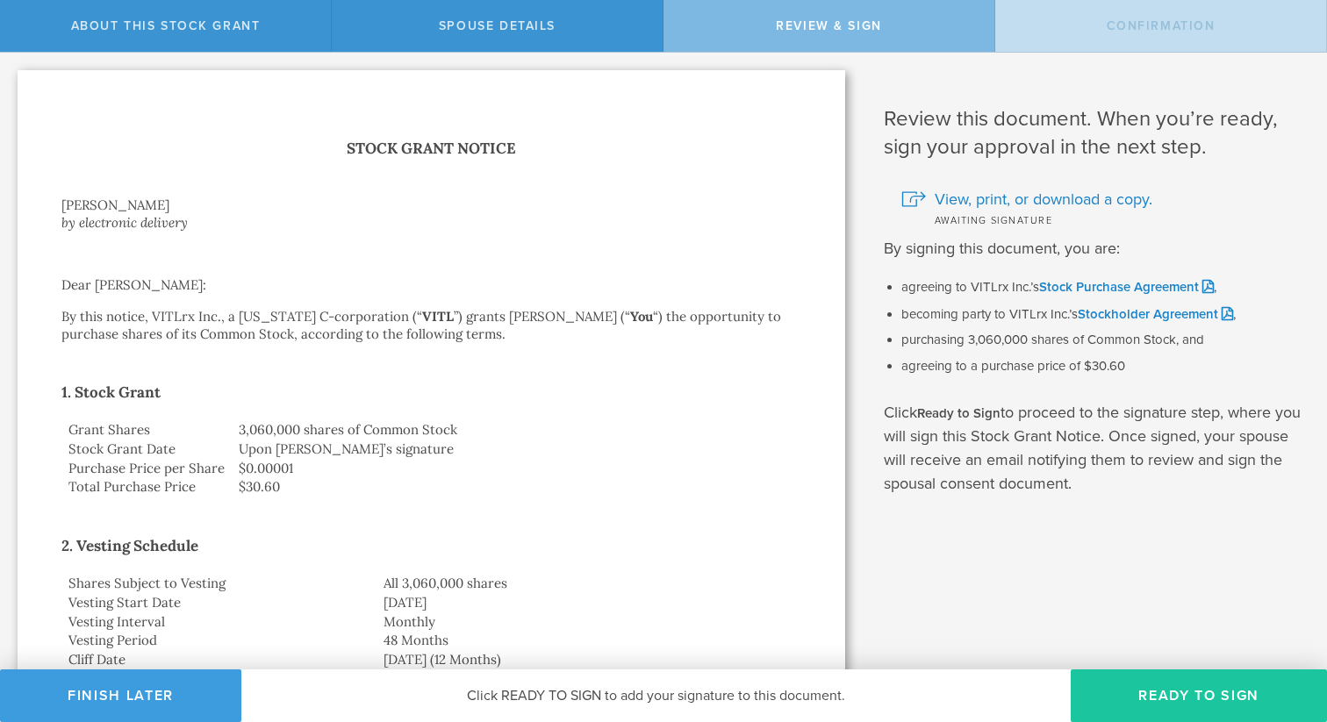
click at [1177, 682] on button "Ready to Sign" at bounding box center [1199, 696] width 256 height 53
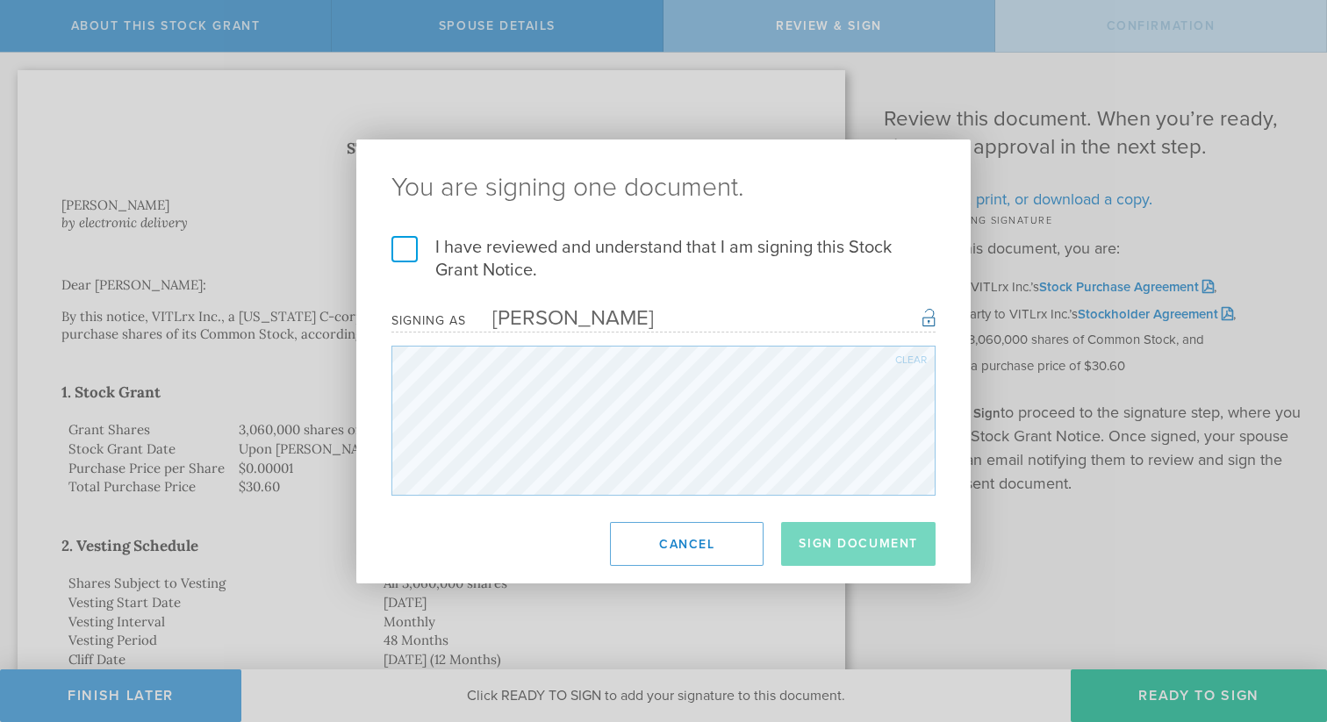
click at [406, 241] on label "I have reviewed and understand that I am signing this Stock Grant Notice." at bounding box center [664, 259] width 544 height 46
click at [0, 0] on input "I have reviewed and understand that I am signing this Stock Grant Notice." at bounding box center [0, 0] width 0 height 0
click at [835, 548] on button "Sign Document" at bounding box center [858, 544] width 154 height 44
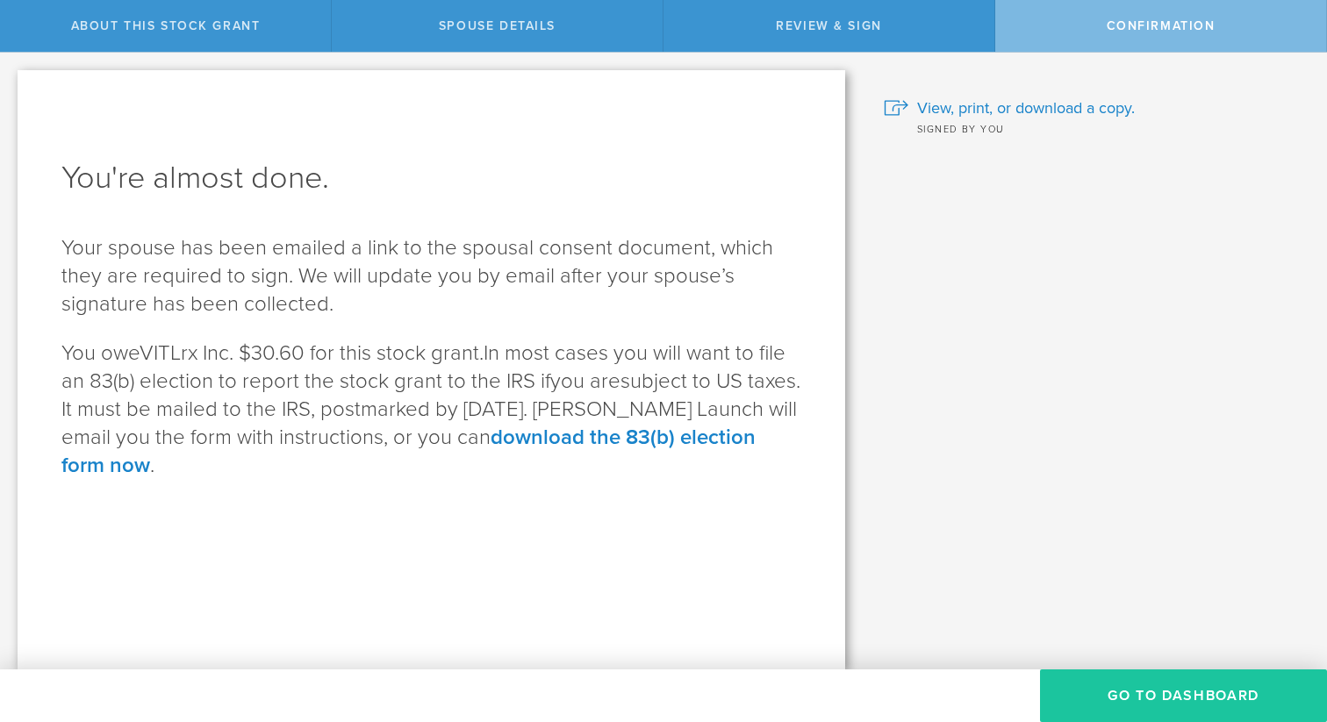
click at [1139, 699] on button "Go to Dashboard" at bounding box center [1183, 696] width 287 height 53
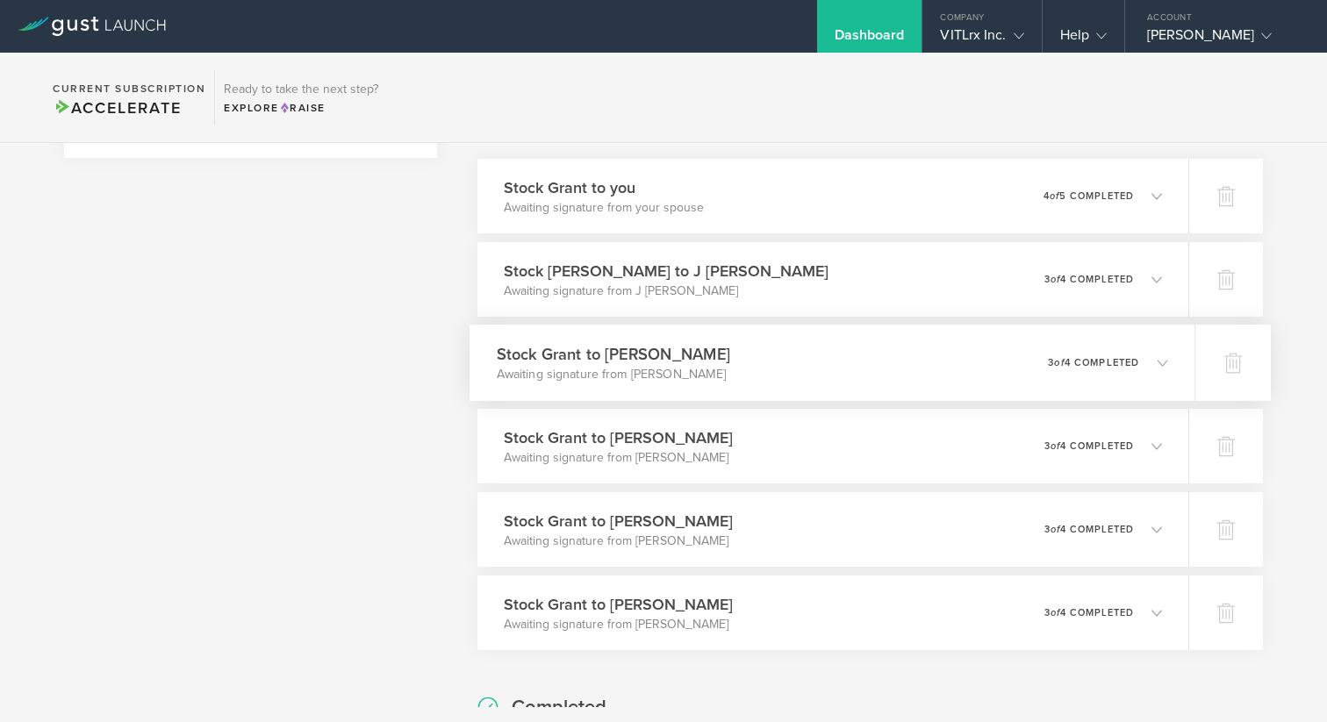
scroll to position [623, 0]
